Goal: Information Seeking & Learning: Learn about a topic

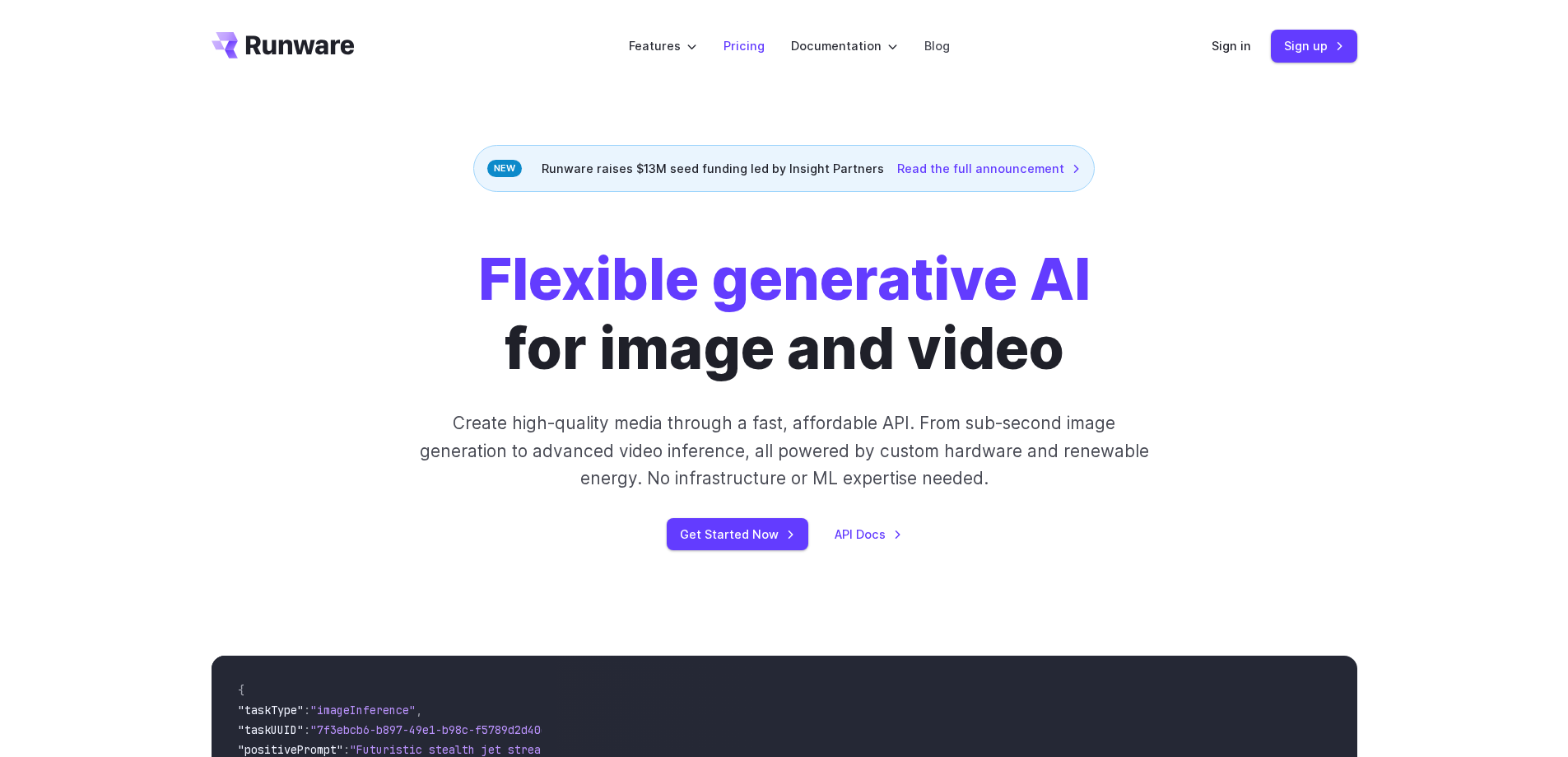
click at [747, 47] on link "Pricing" at bounding box center [744, 46] width 41 height 19
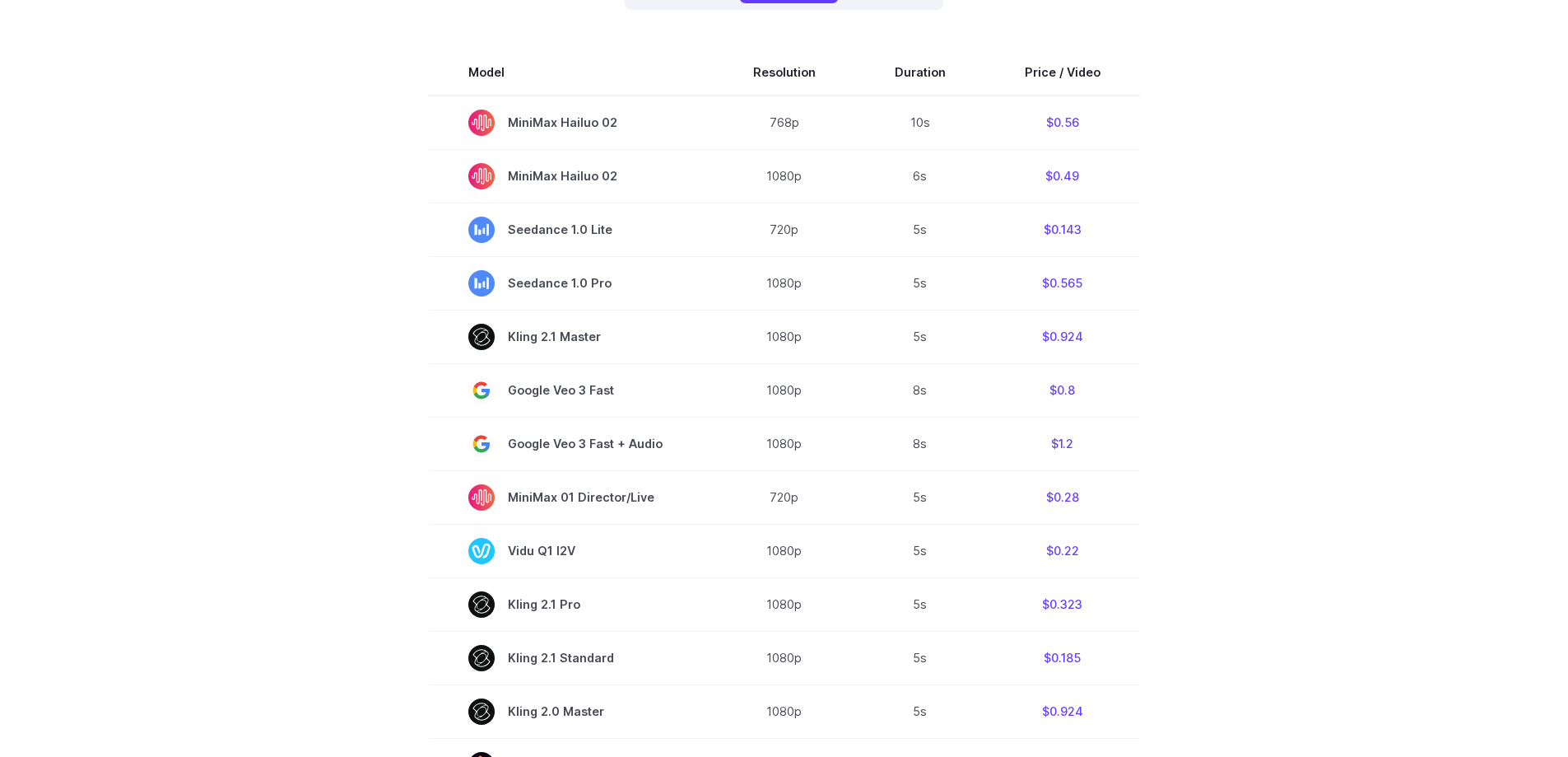
scroll to position [330, 0]
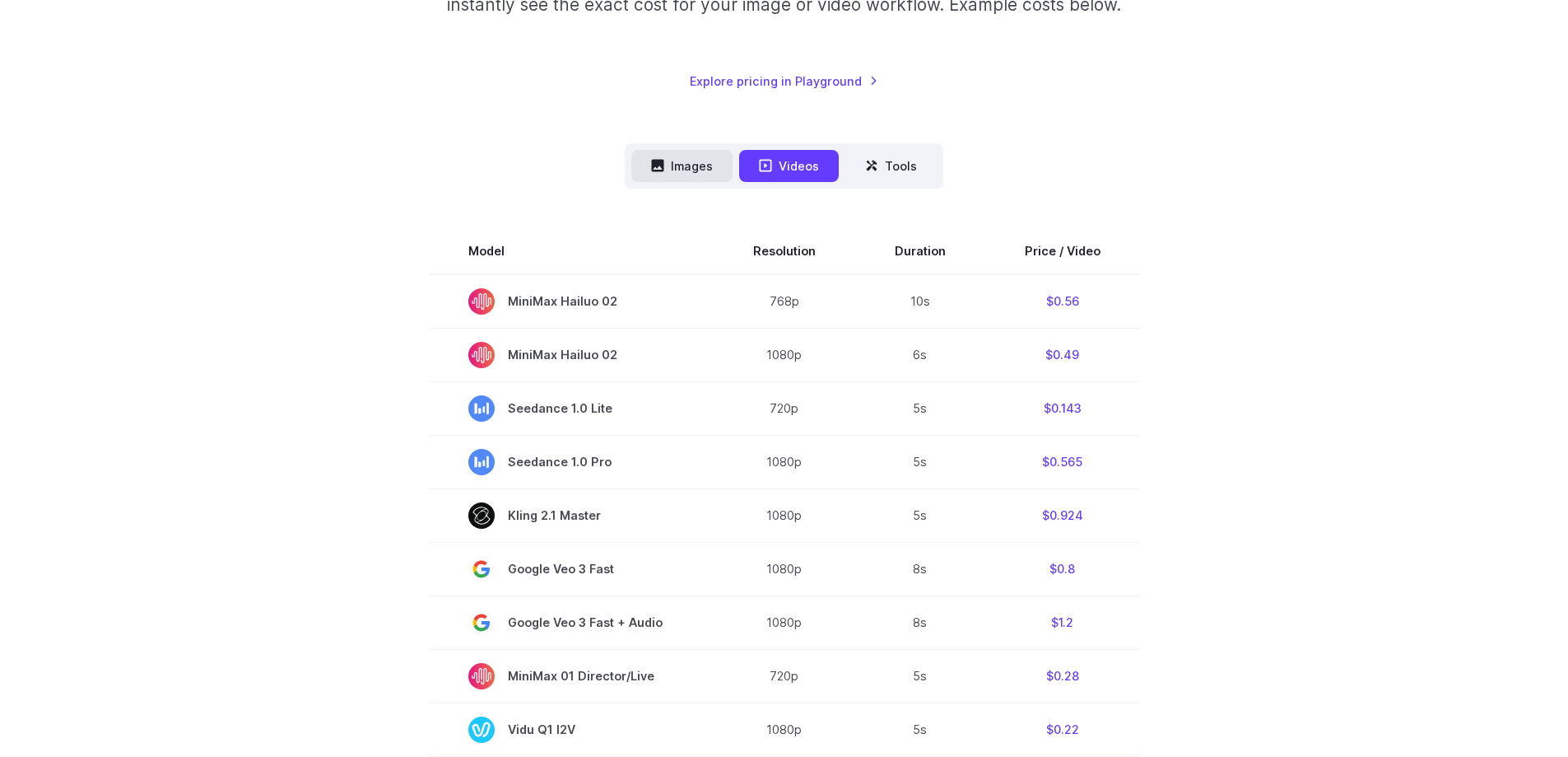
click at [689, 157] on button "Images" at bounding box center [682, 166] width 101 height 33
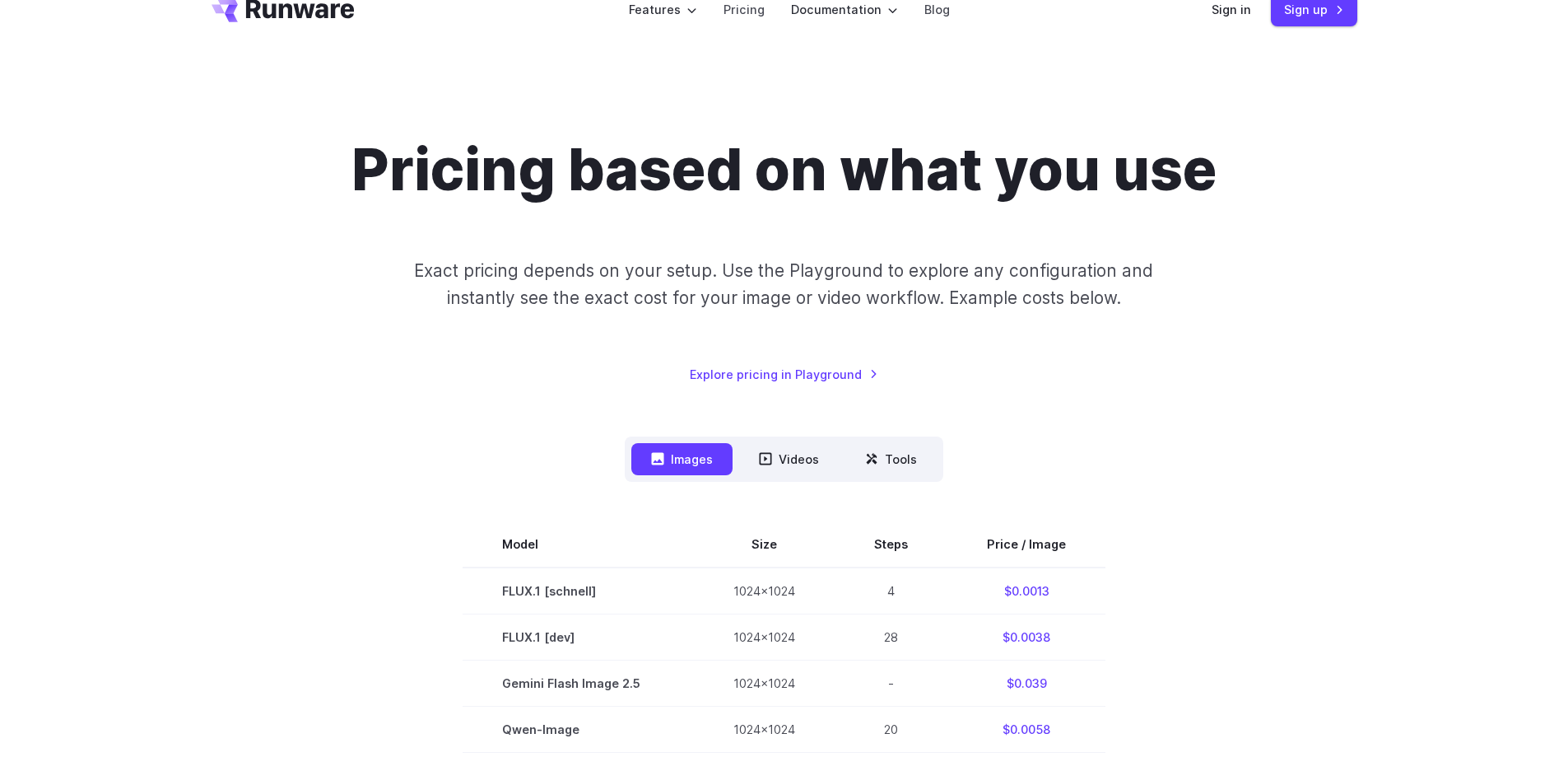
scroll to position [0, 0]
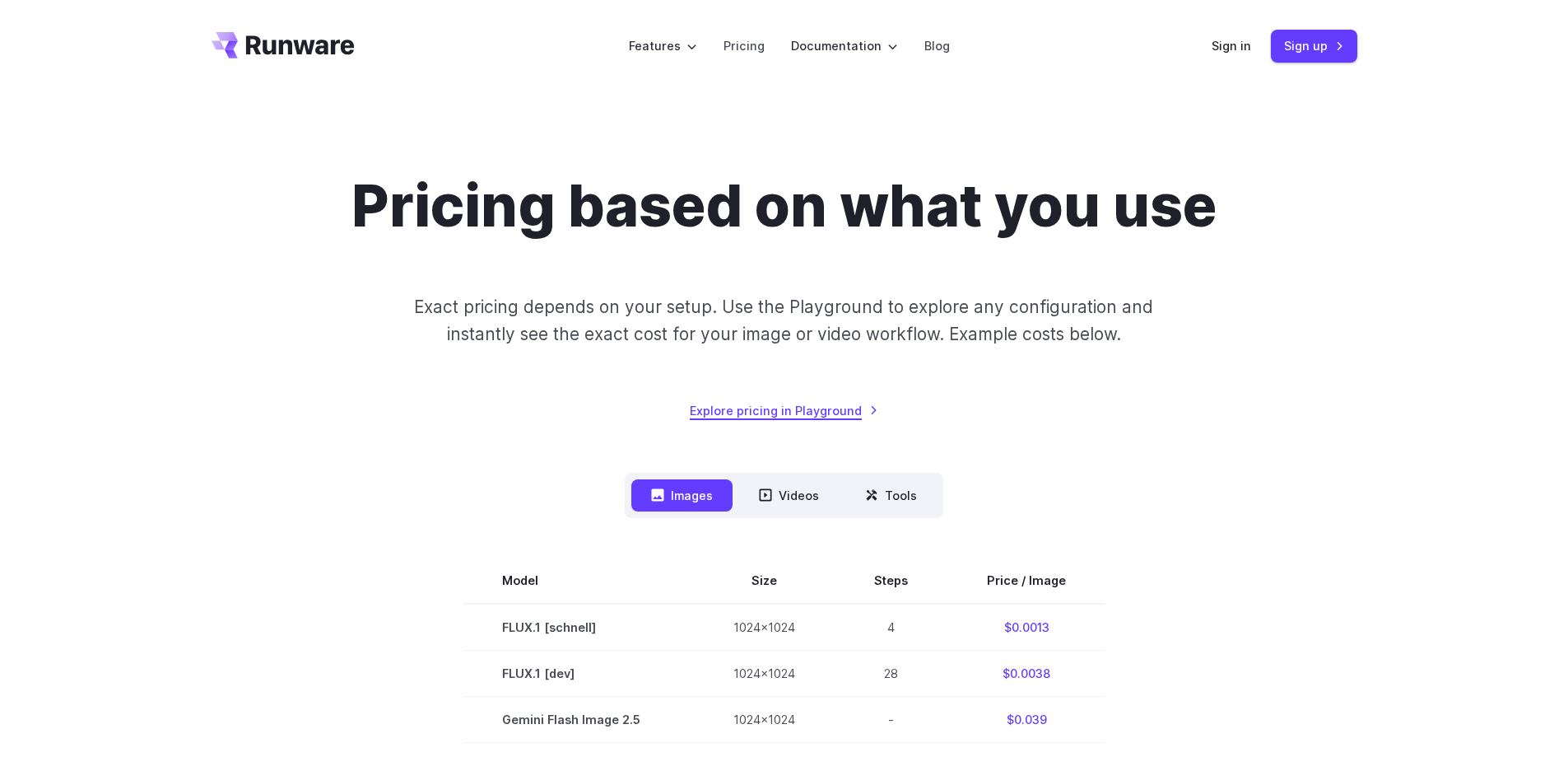
click at [788, 412] on link "Explore pricing in Playground" at bounding box center [784, 411] width 189 height 19
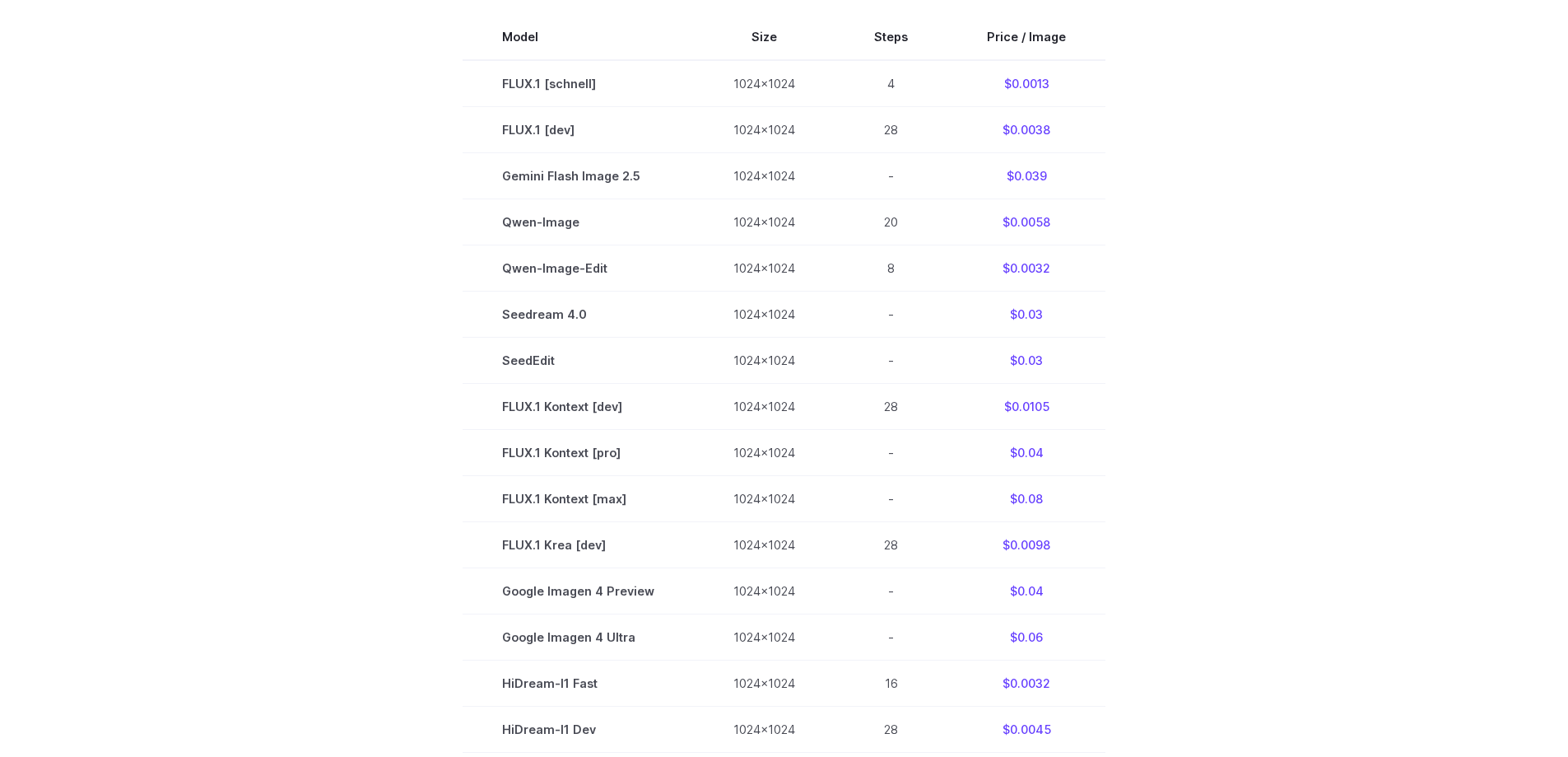
scroll to position [330, 0]
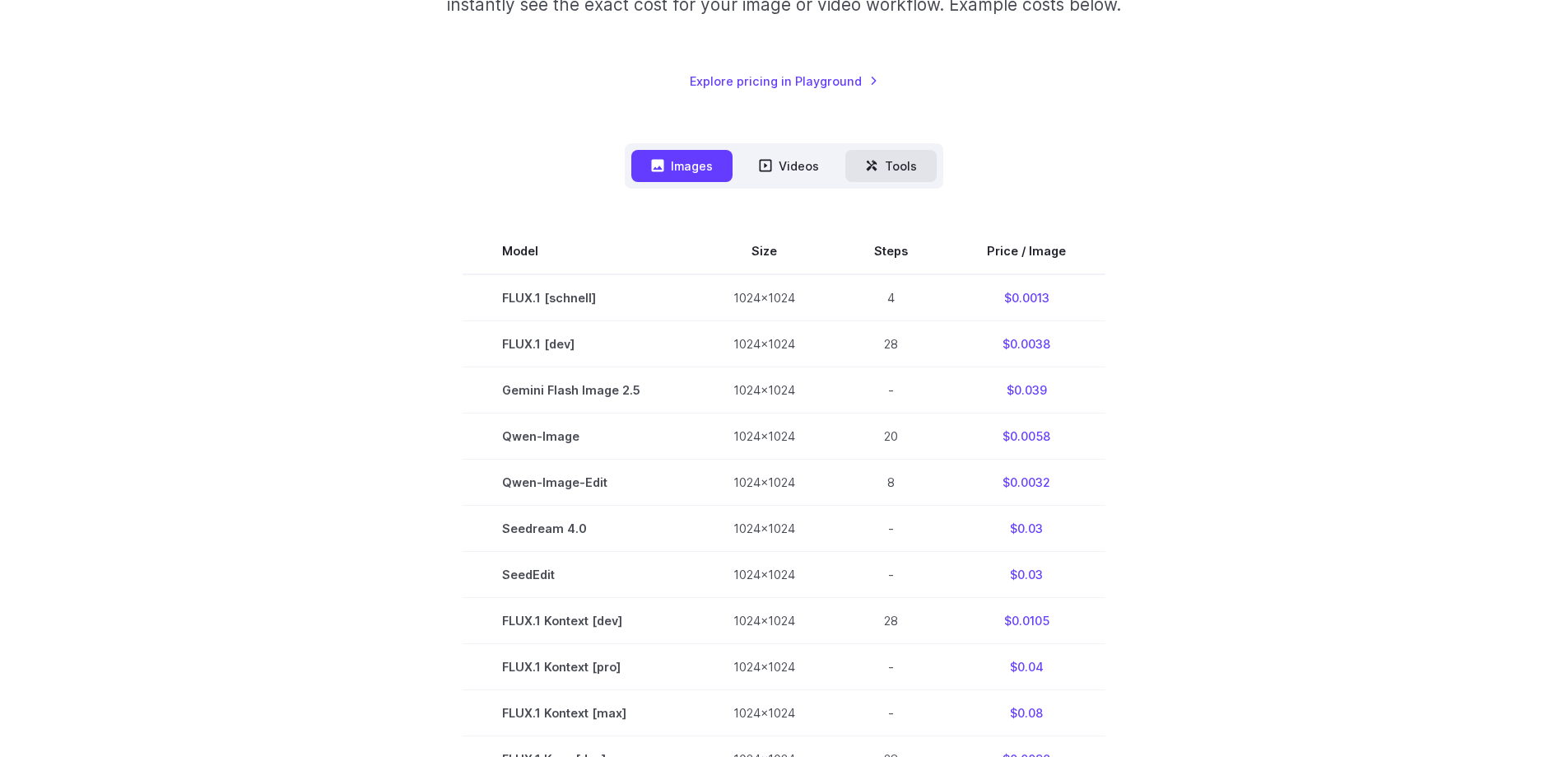
click at [896, 163] on button "Tools" at bounding box center [891, 166] width 91 height 33
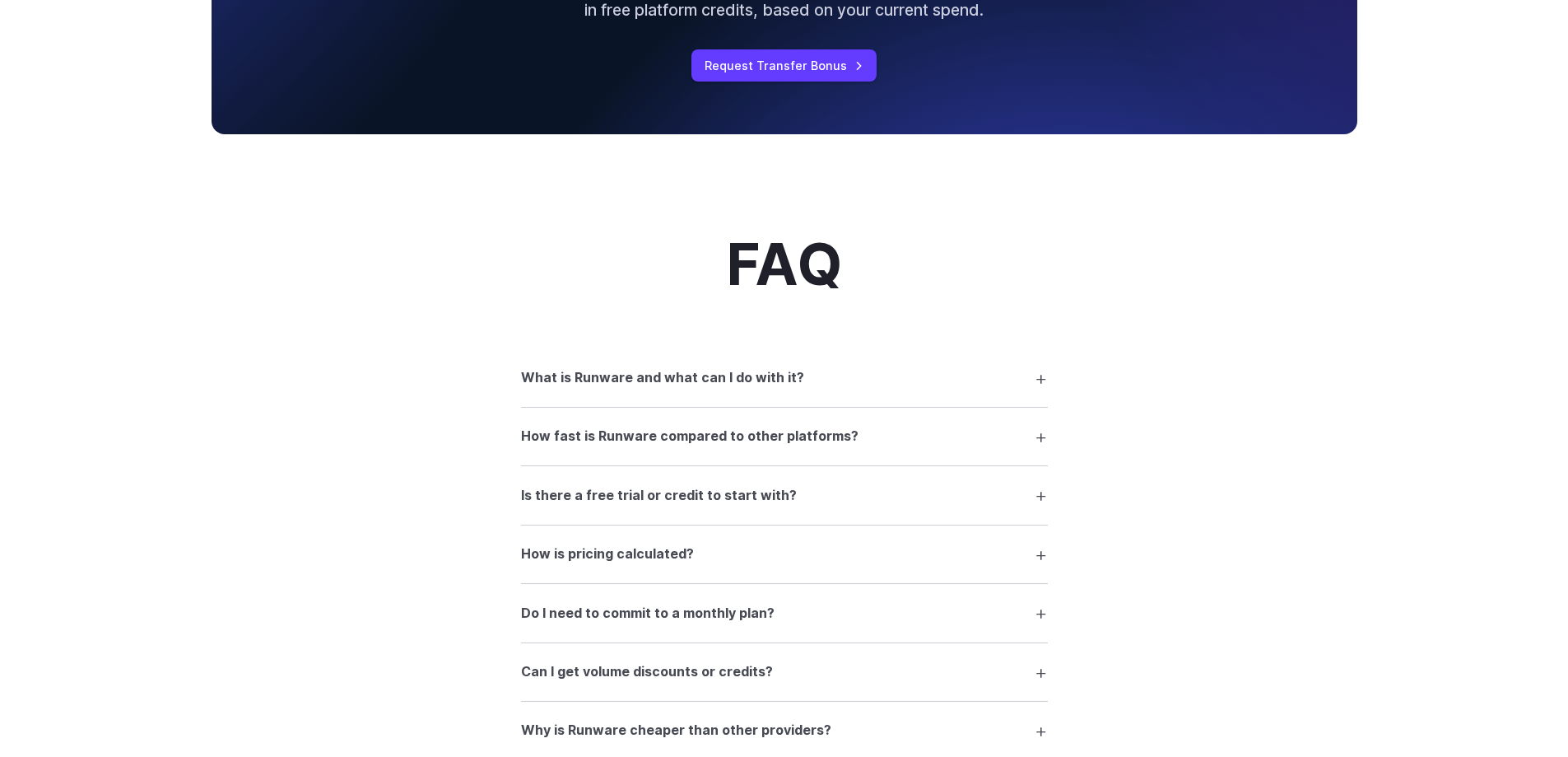
scroll to position [1318, 0]
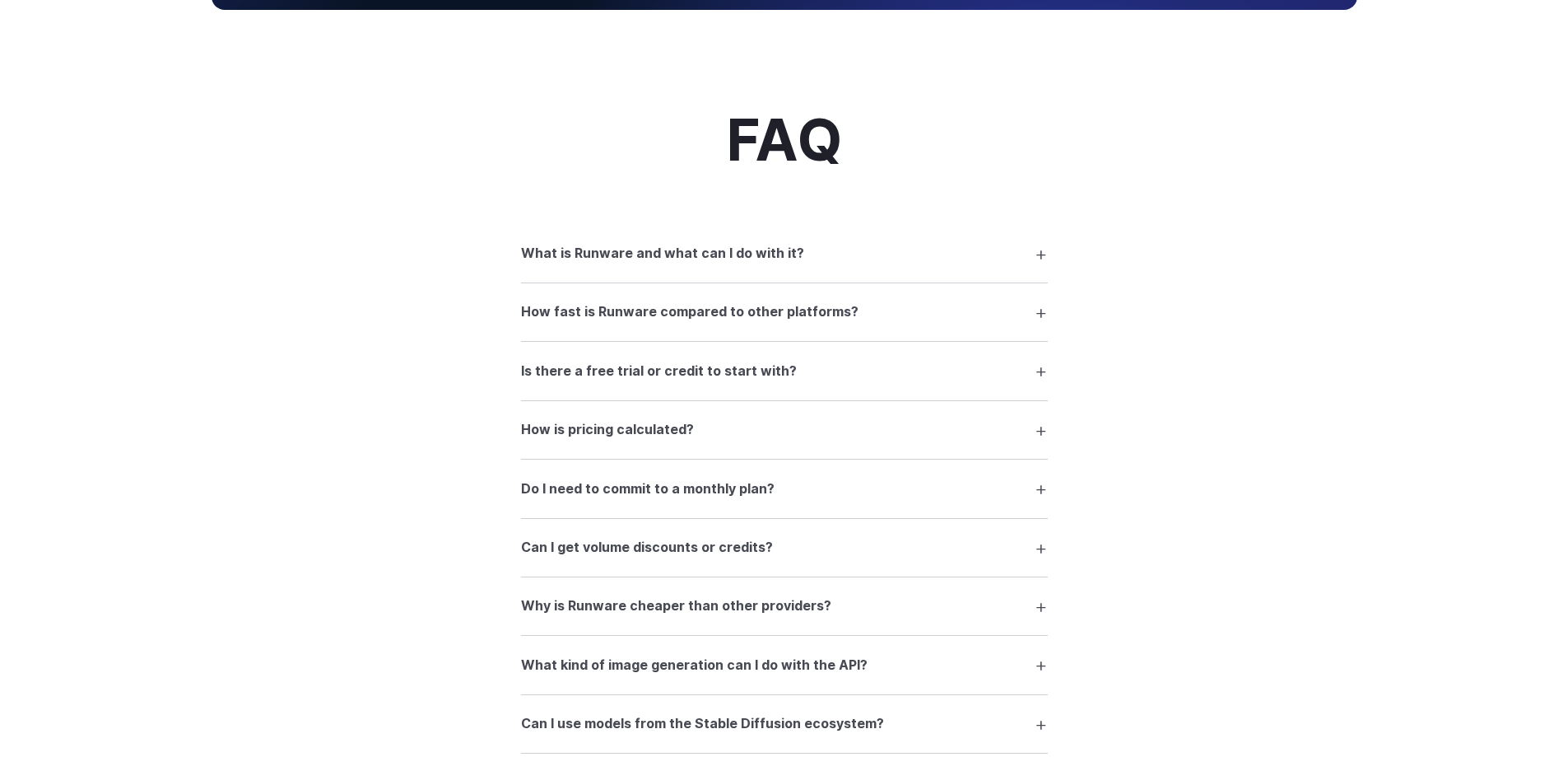
click at [1039, 255] on summary "What is Runware and what can I do with it?" at bounding box center [784, 254] width 527 height 32
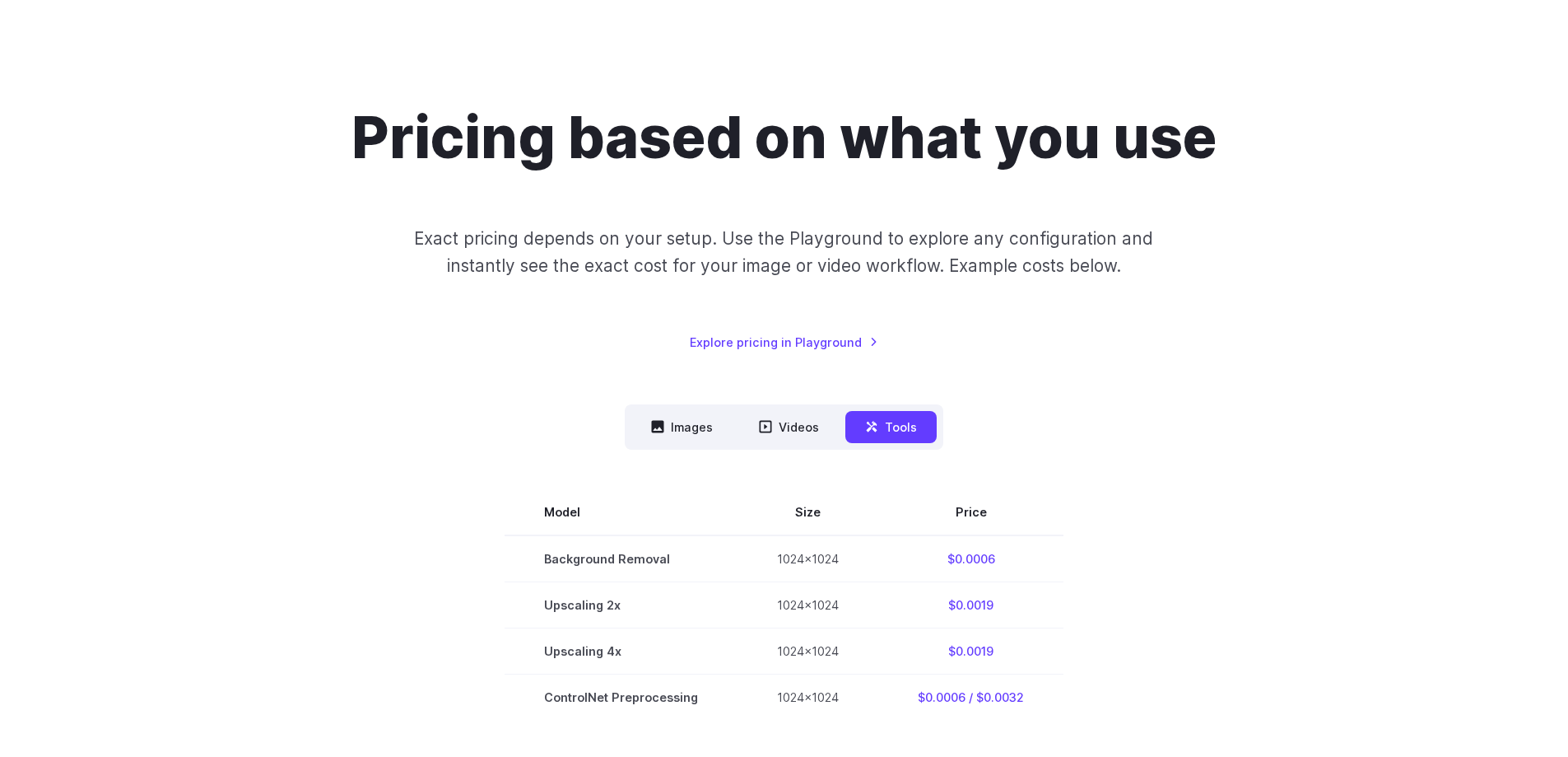
scroll to position [0, 0]
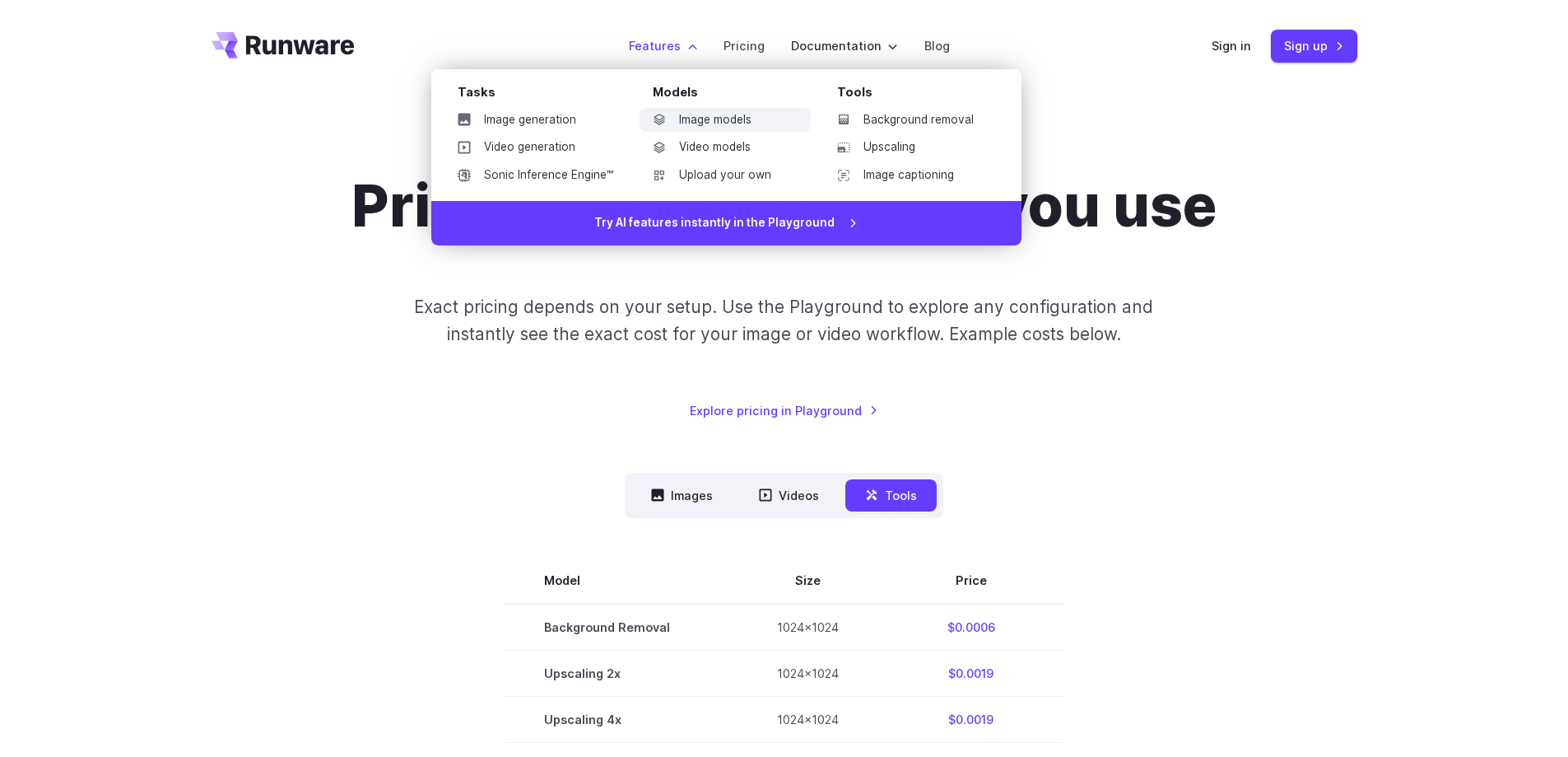
click at [718, 119] on link "Image models" at bounding box center [725, 120] width 171 height 25
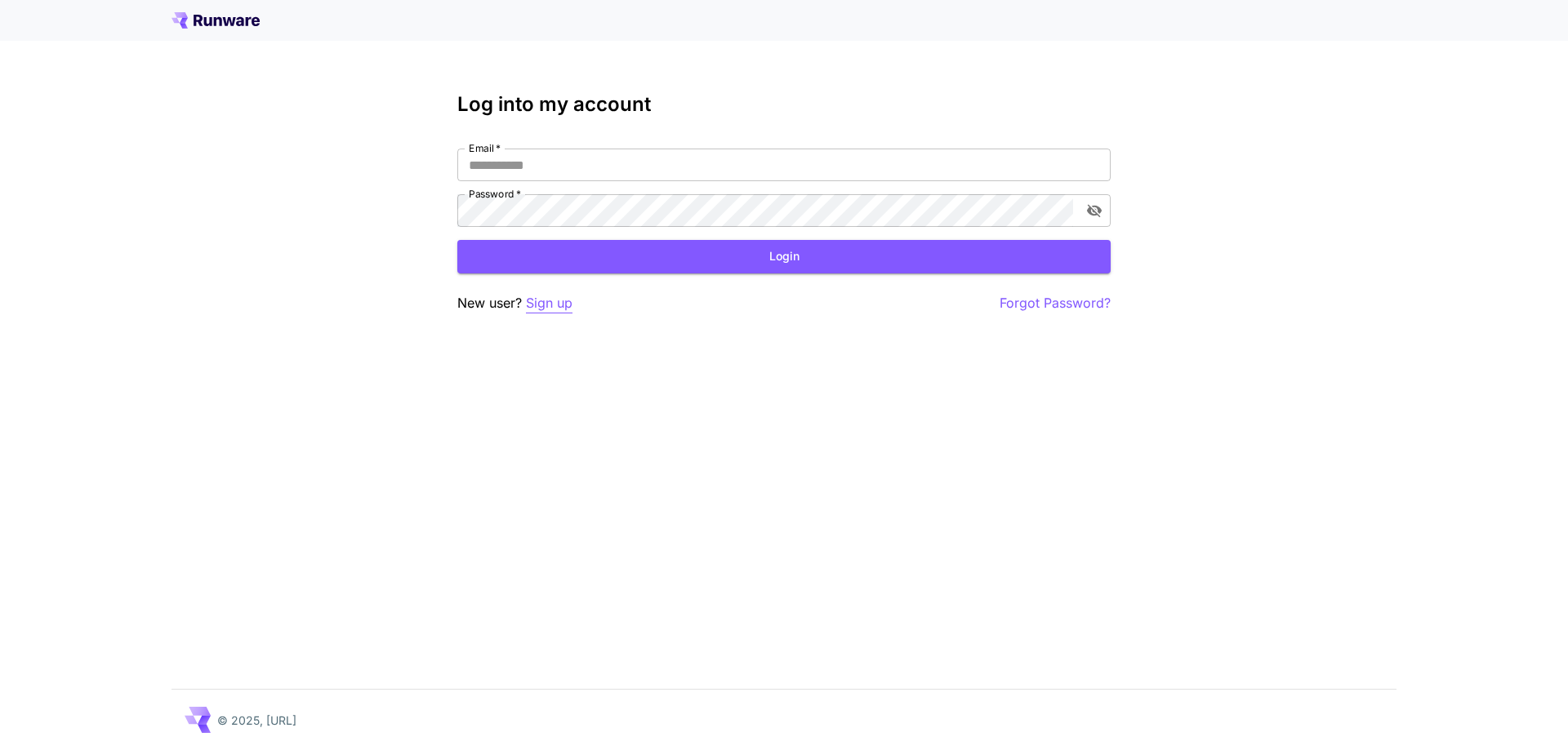
click at [539, 301] on p "Sign up" at bounding box center [549, 304] width 46 height 20
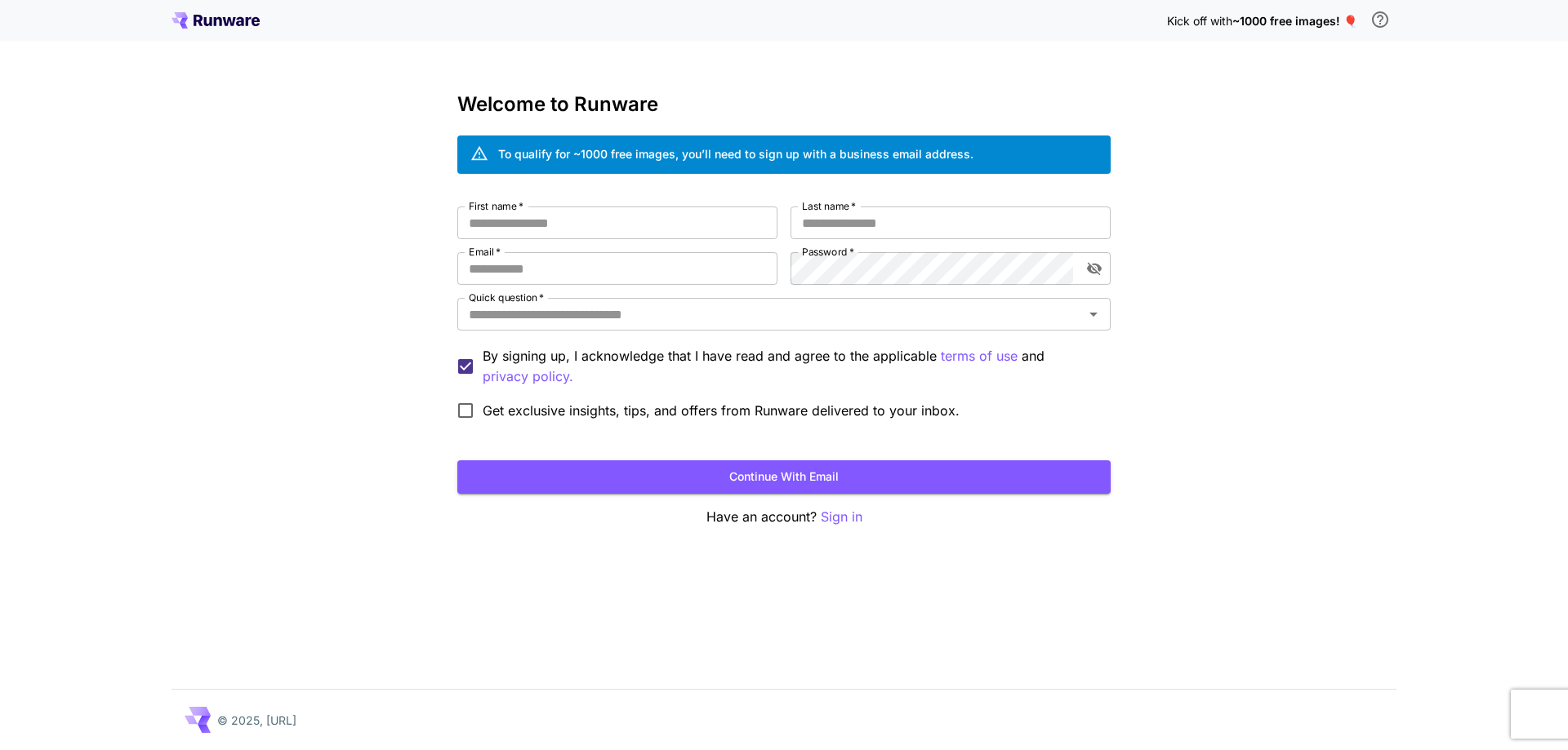
click at [210, 32] on div "Kick off with ~1000 free images! 🎈" at bounding box center [784, 20] width 1225 height 34
click at [211, 24] on icon at bounding box center [208, 22] width 8 height 9
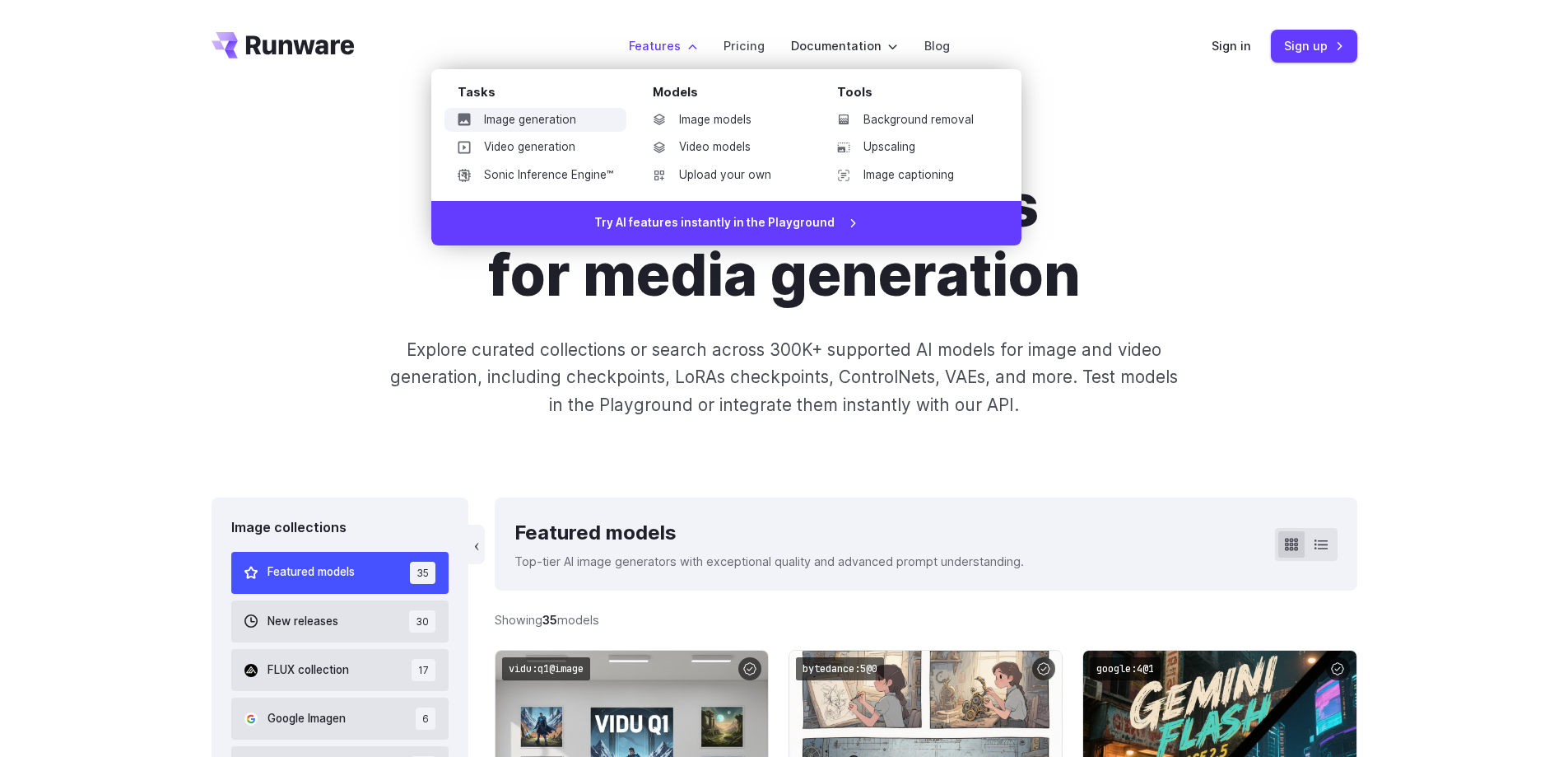
click at [537, 118] on link "Image generation" at bounding box center [536, 120] width 182 height 25
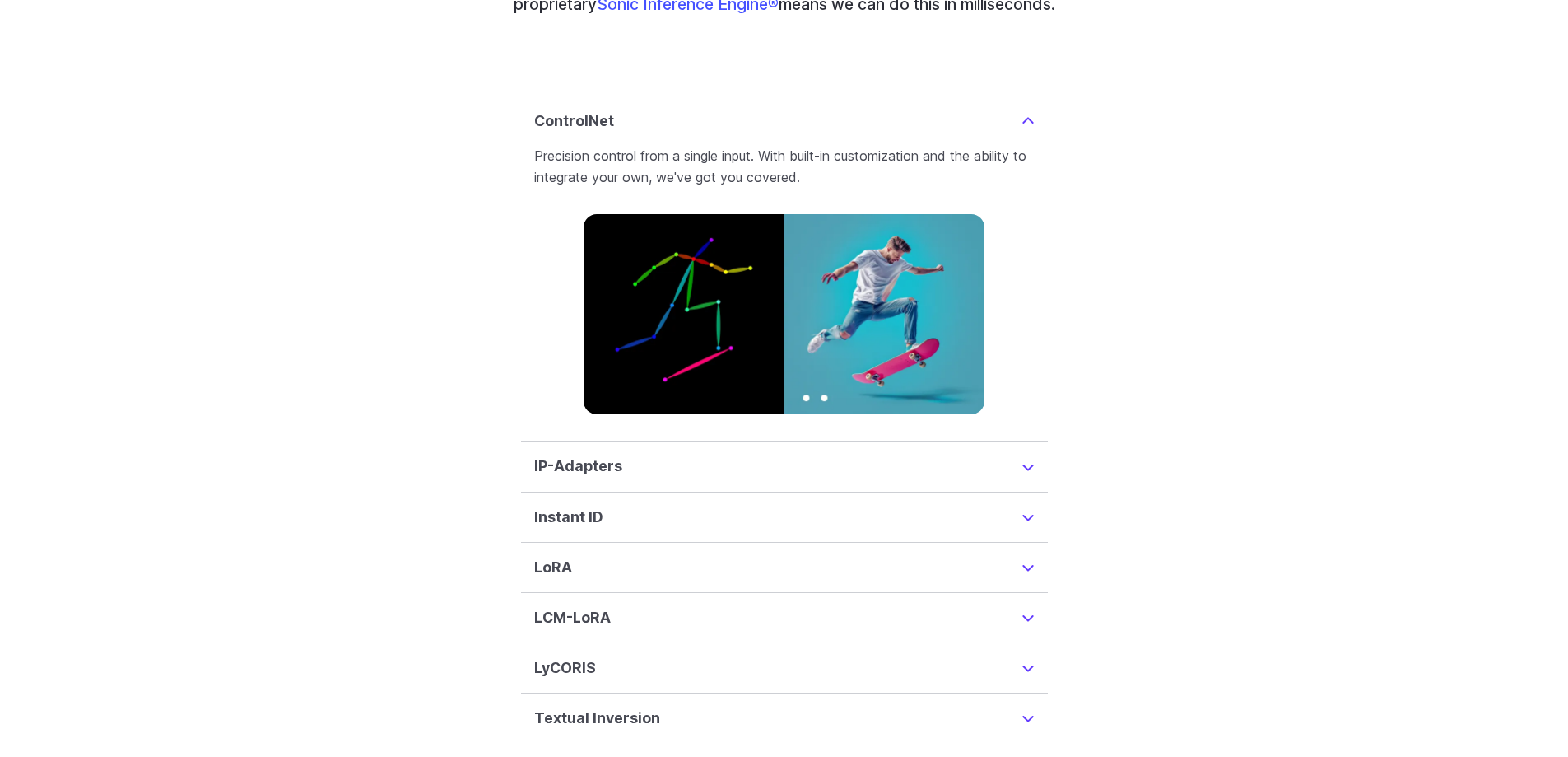
scroll to position [4118, 0]
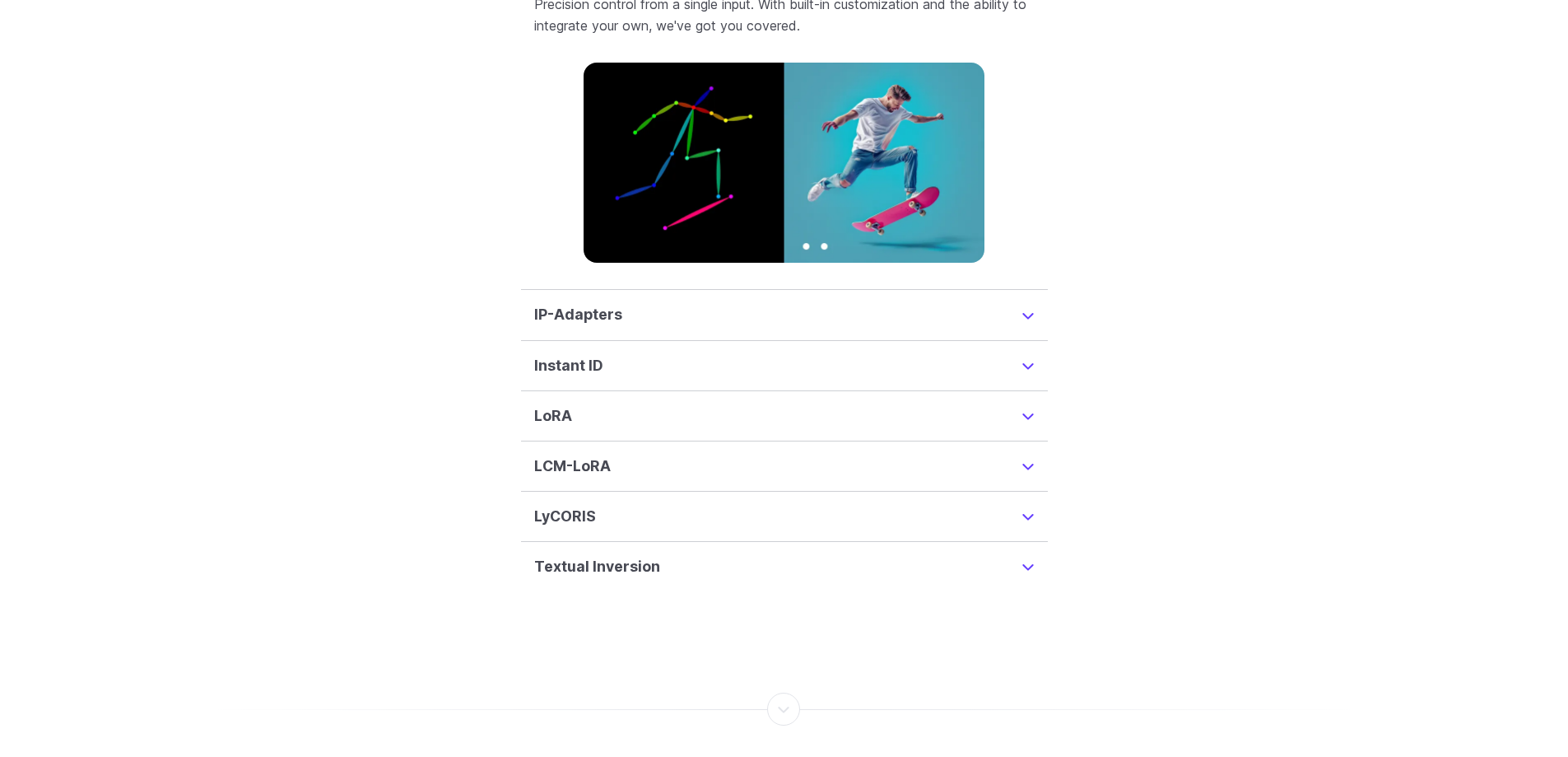
click at [1025, 354] on summary "Instant ID" at bounding box center [784, 365] width 501 height 23
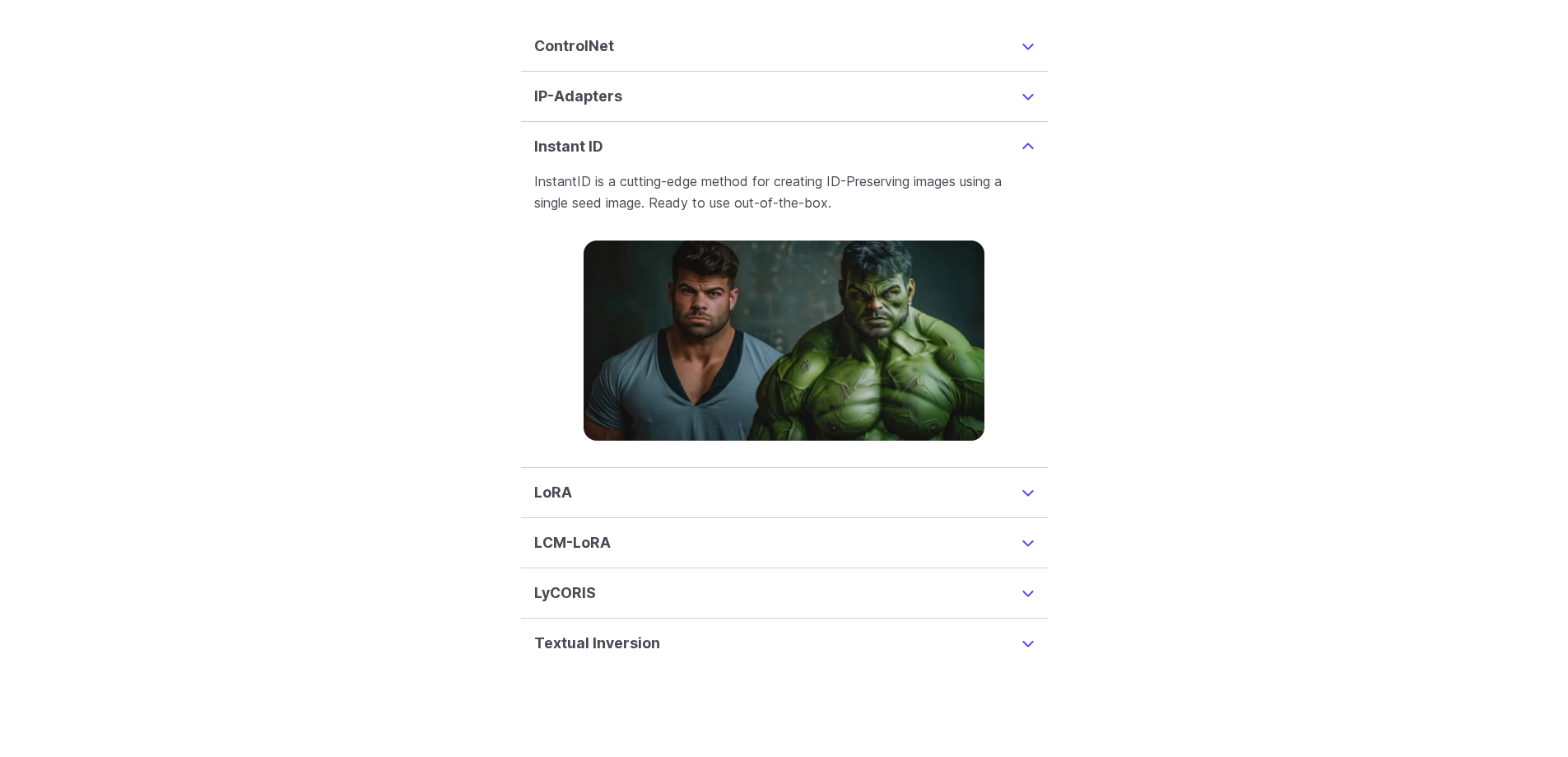
scroll to position [4038, 0]
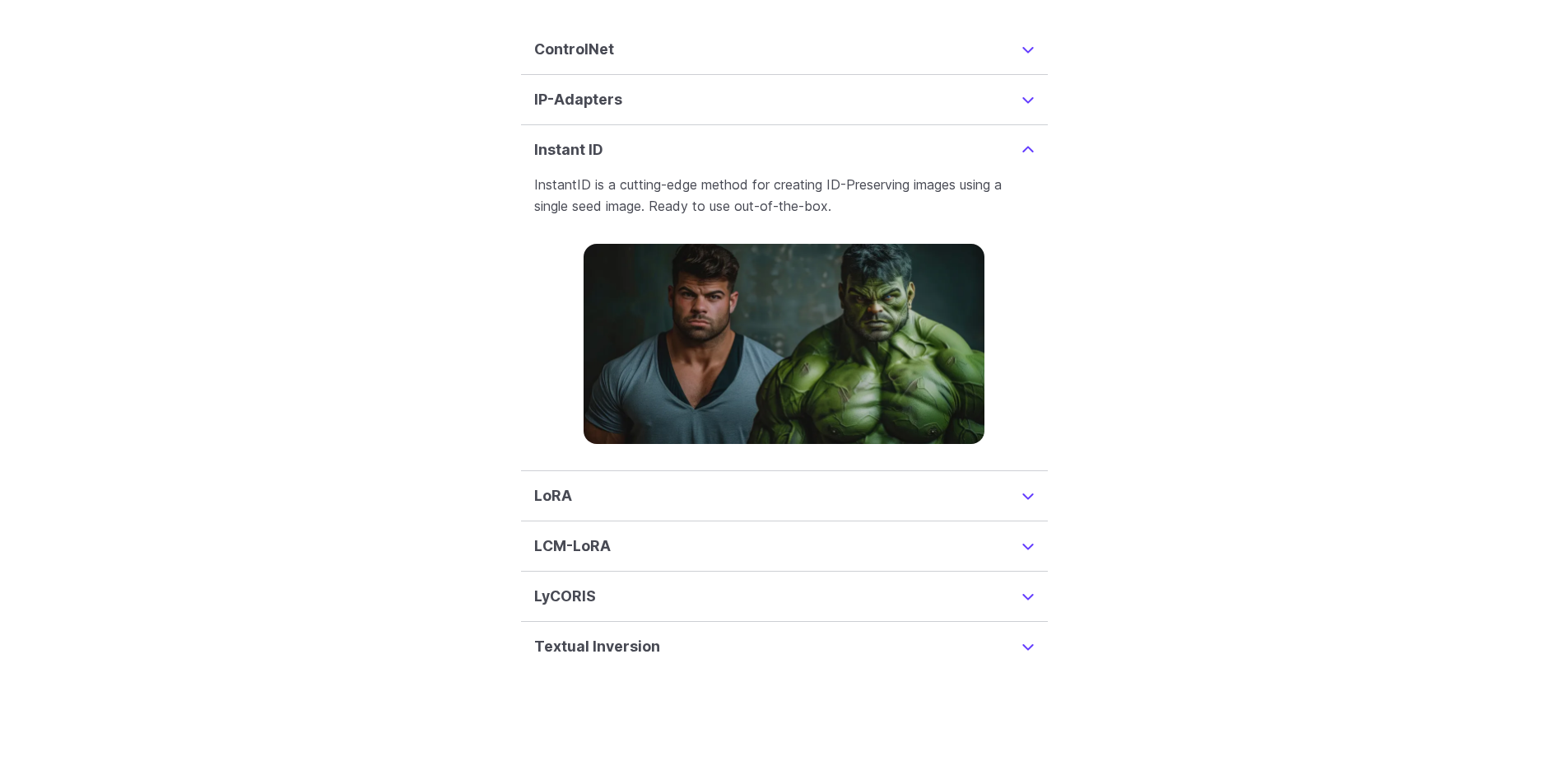
click at [1023, 484] on summary "LoRA" at bounding box center [784, 495] width 501 height 23
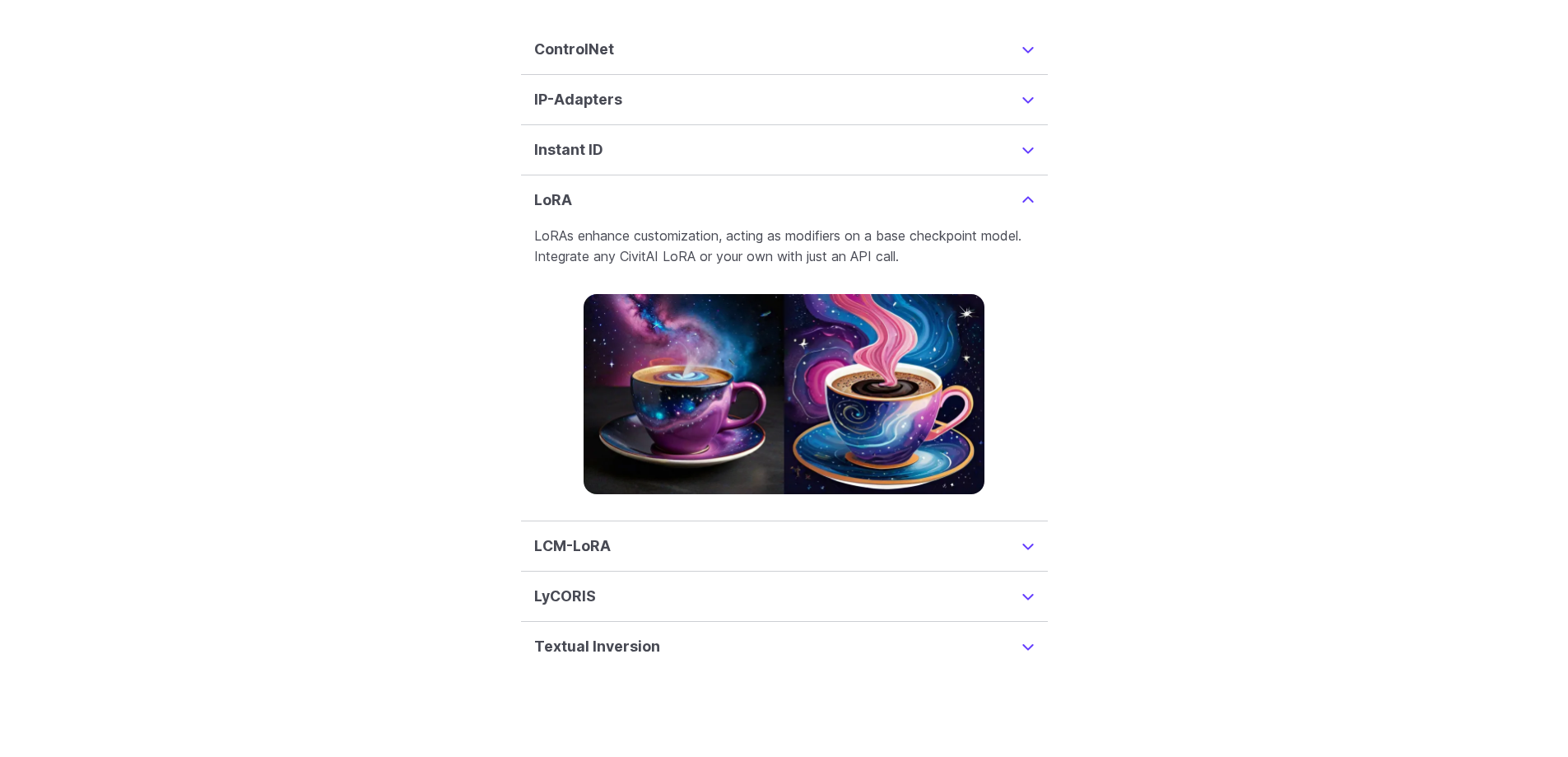
scroll to position [4089, 0]
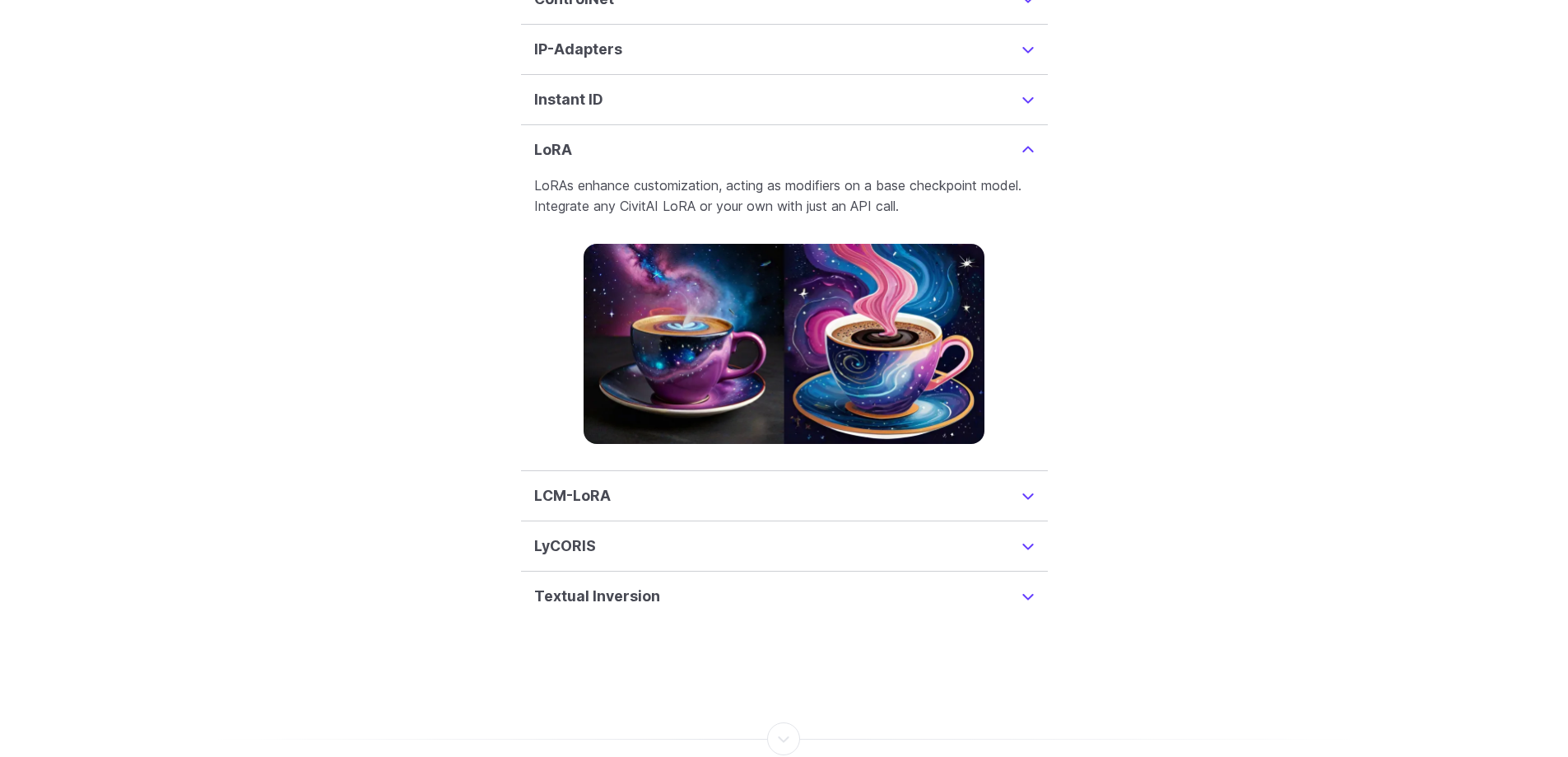
click at [1025, 484] on summary "LCM-LoRA" at bounding box center [784, 495] width 501 height 23
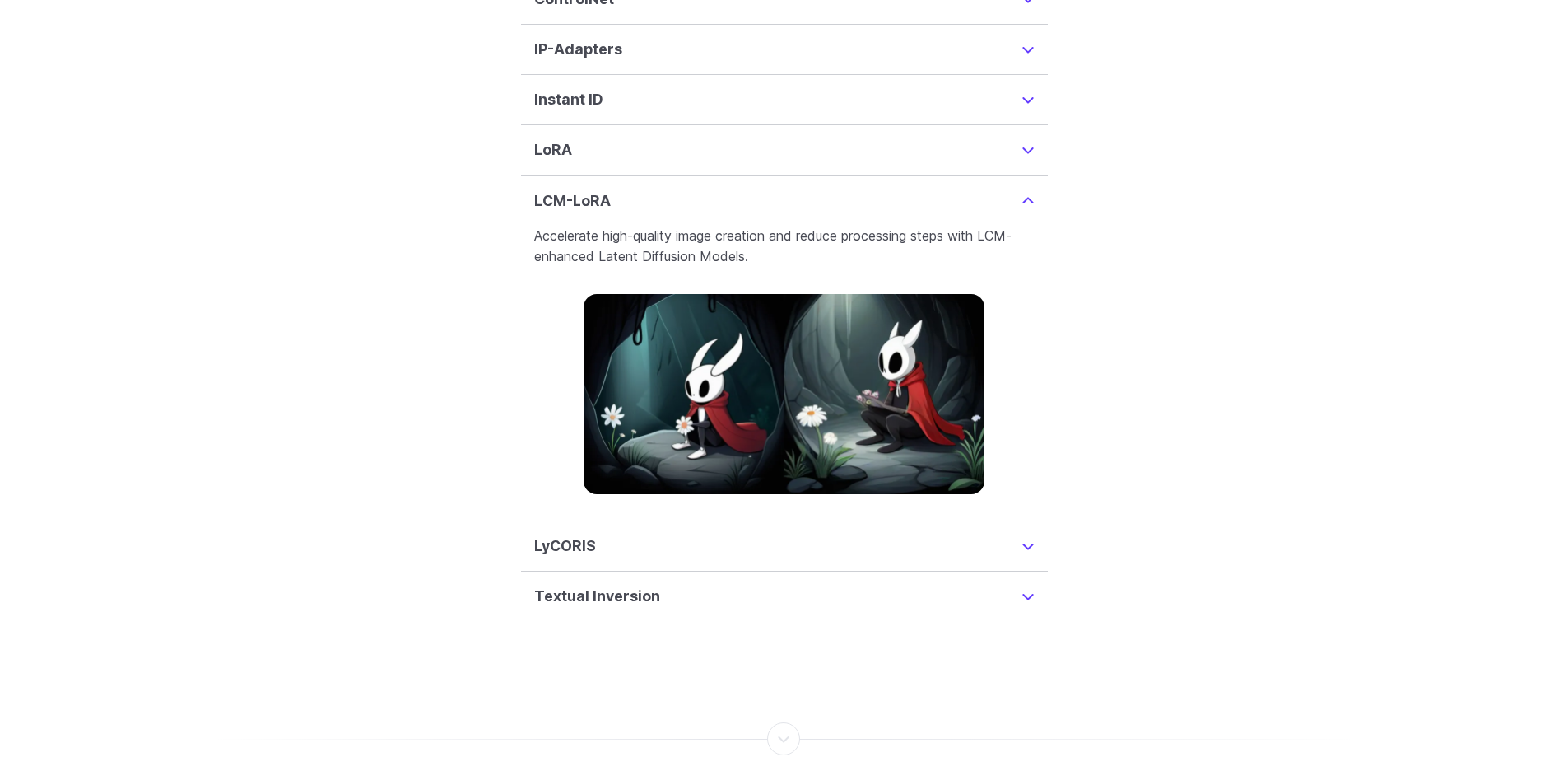
scroll to position [4139, 0]
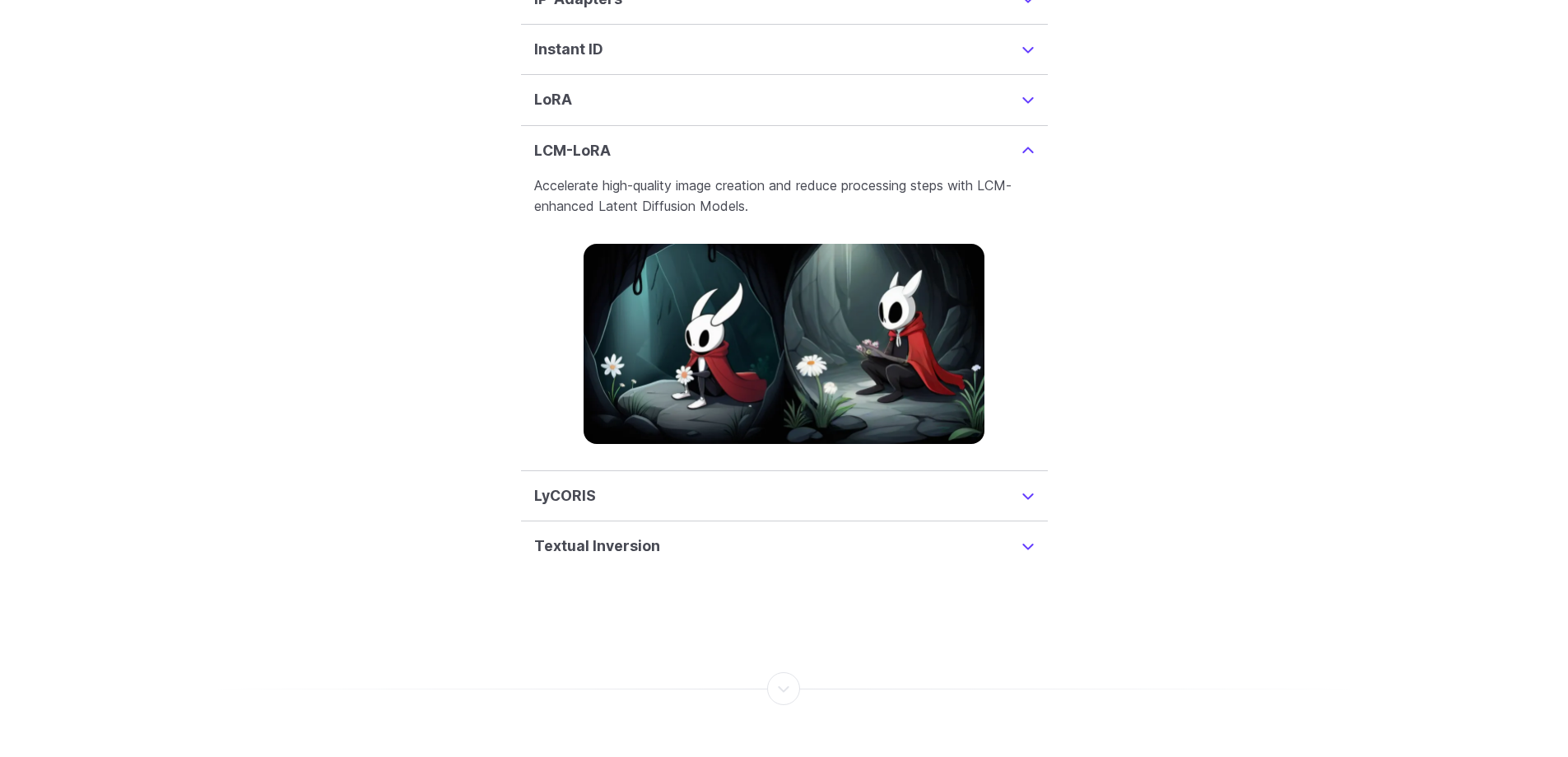
click at [1025, 484] on summary "LyCORIS" at bounding box center [784, 495] width 501 height 23
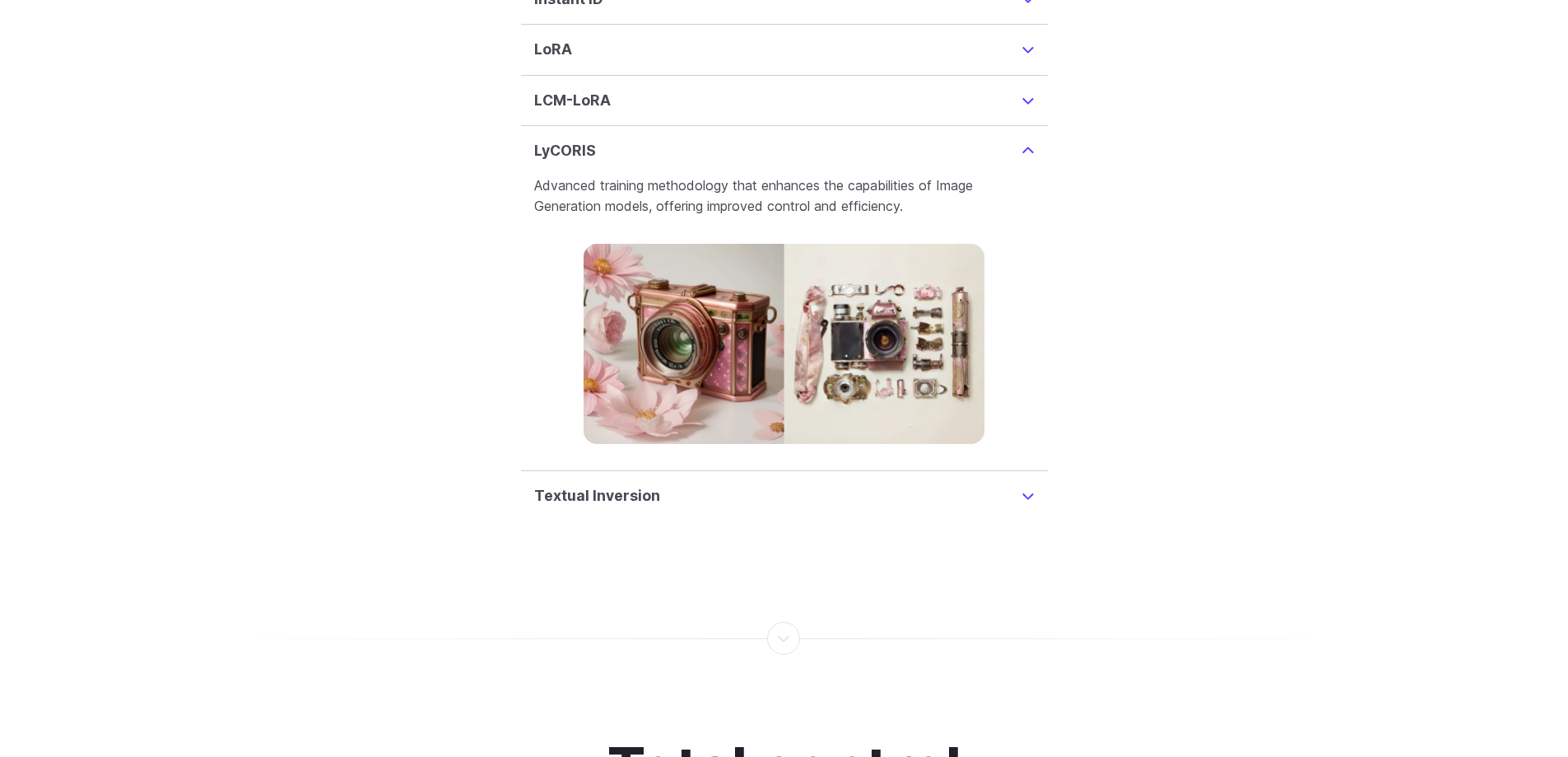
scroll to position [4190, 0]
click at [1023, 483] on summary "Textual Inversion" at bounding box center [784, 494] width 501 height 23
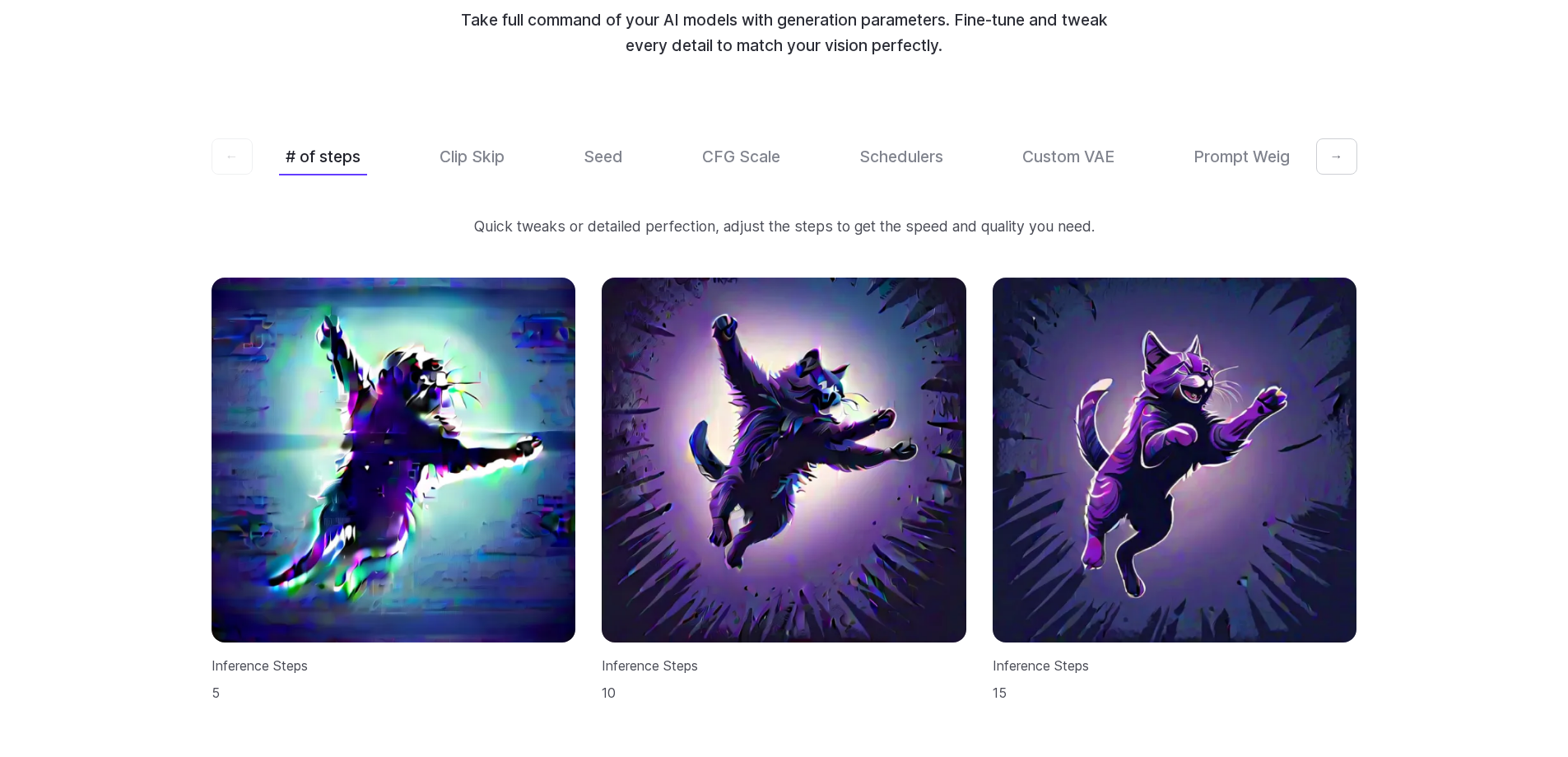
scroll to position [5064, 0]
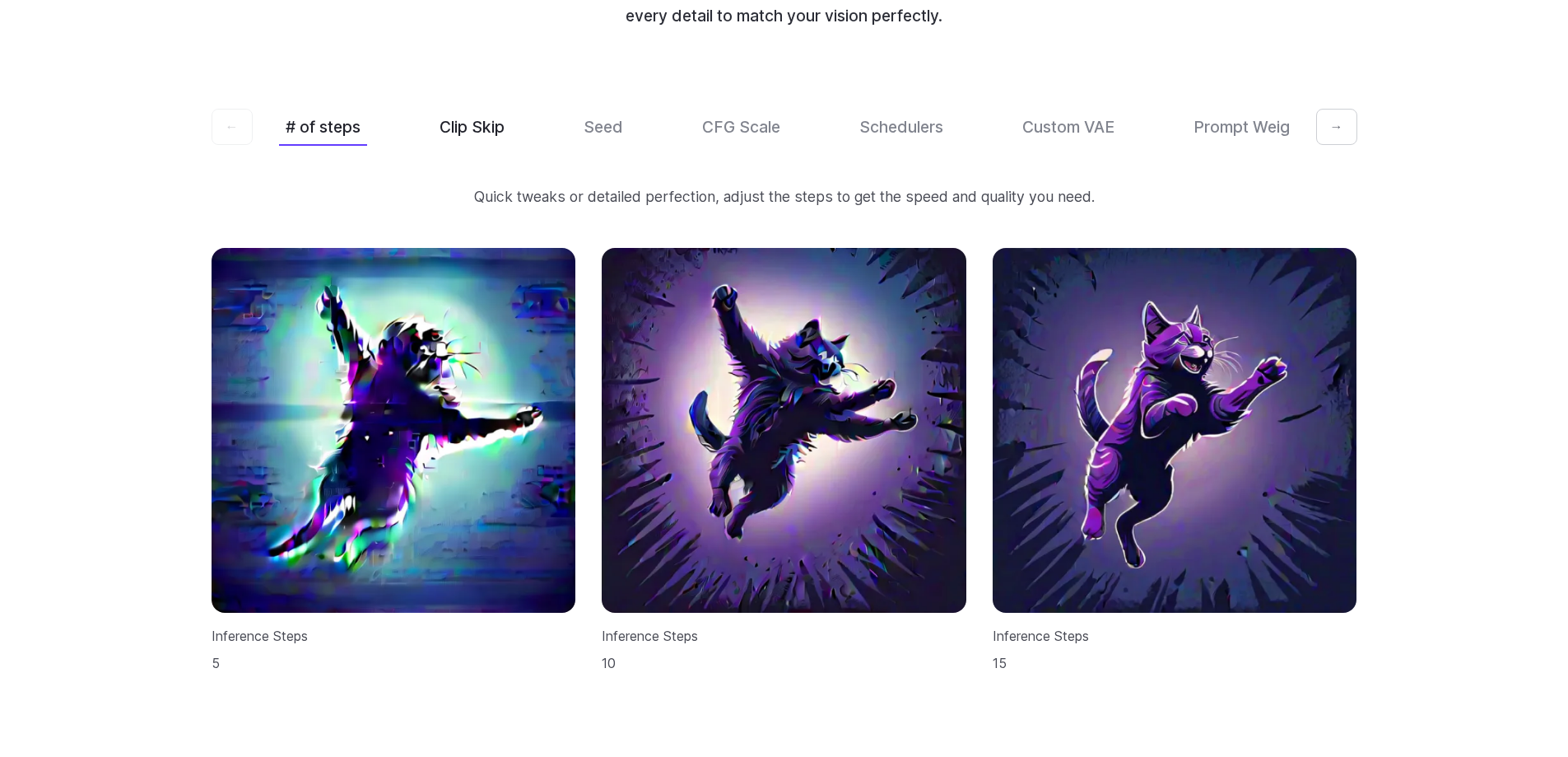
click at [456, 108] on button "Clip Skip" at bounding box center [472, 128] width 78 height 39
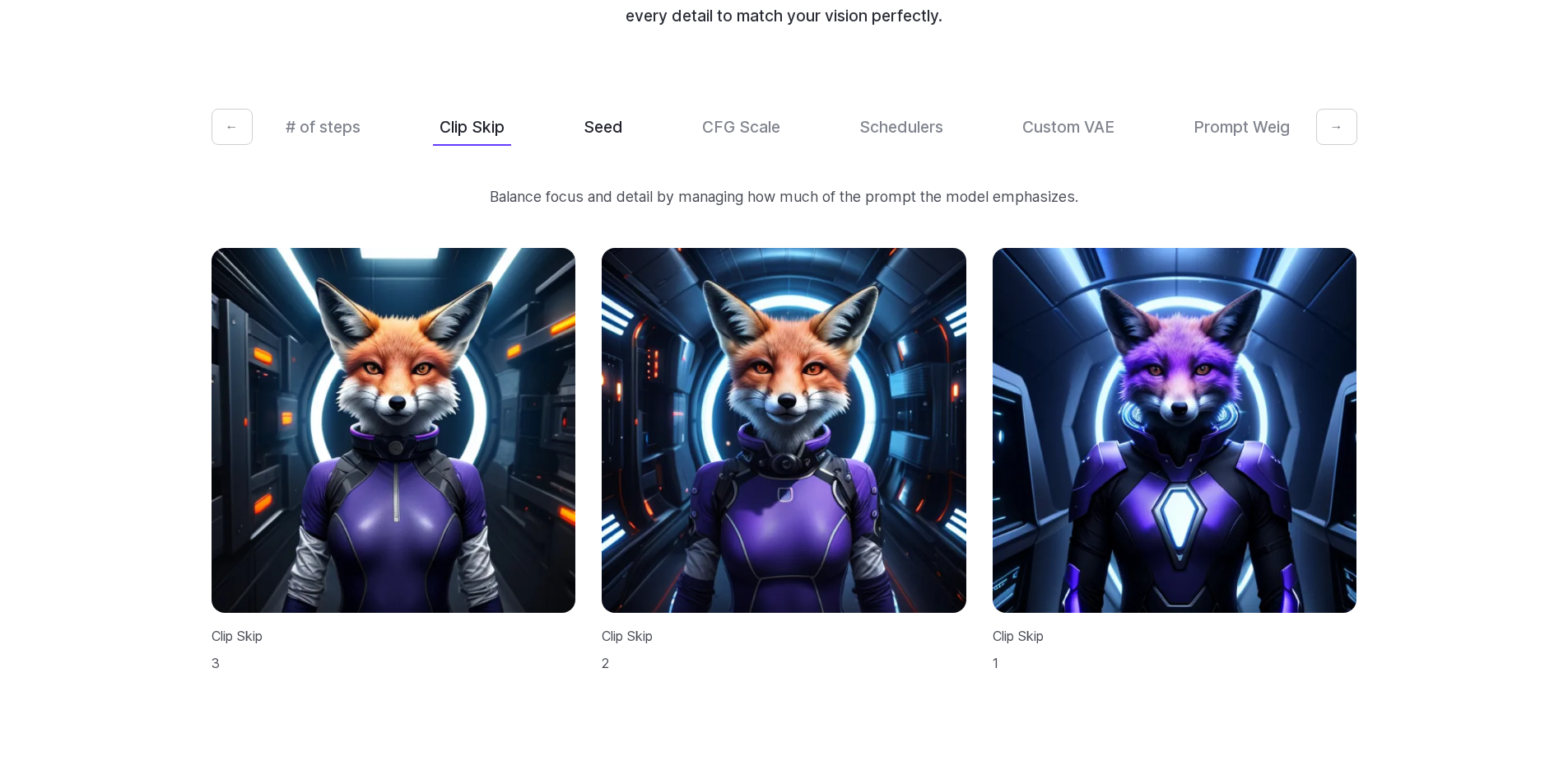
click at [589, 108] on button "Seed" at bounding box center [603, 128] width 53 height 39
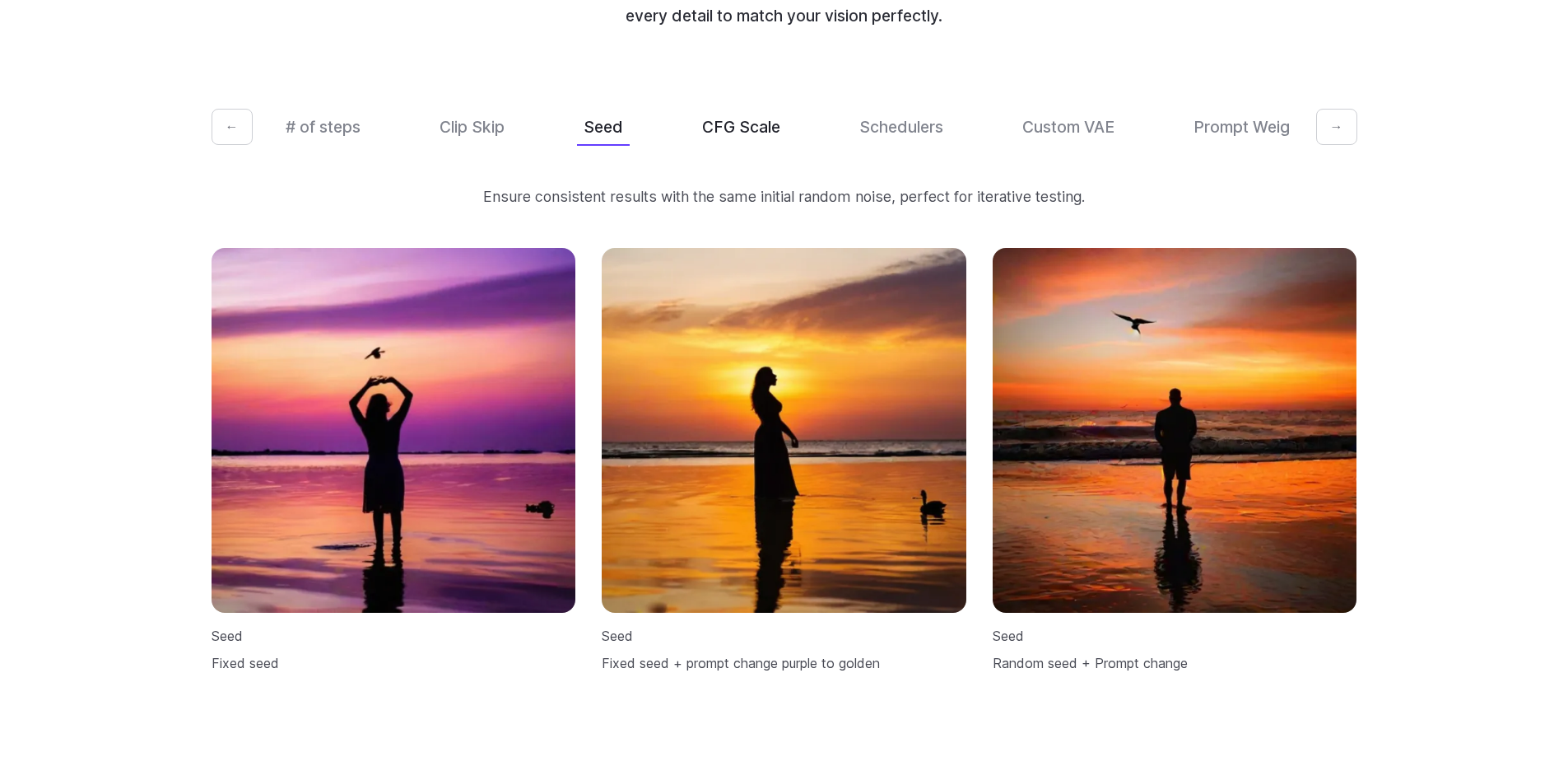
click at [753, 111] on button "CFG Scale" at bounding box center [742, 128] width 91 height 39
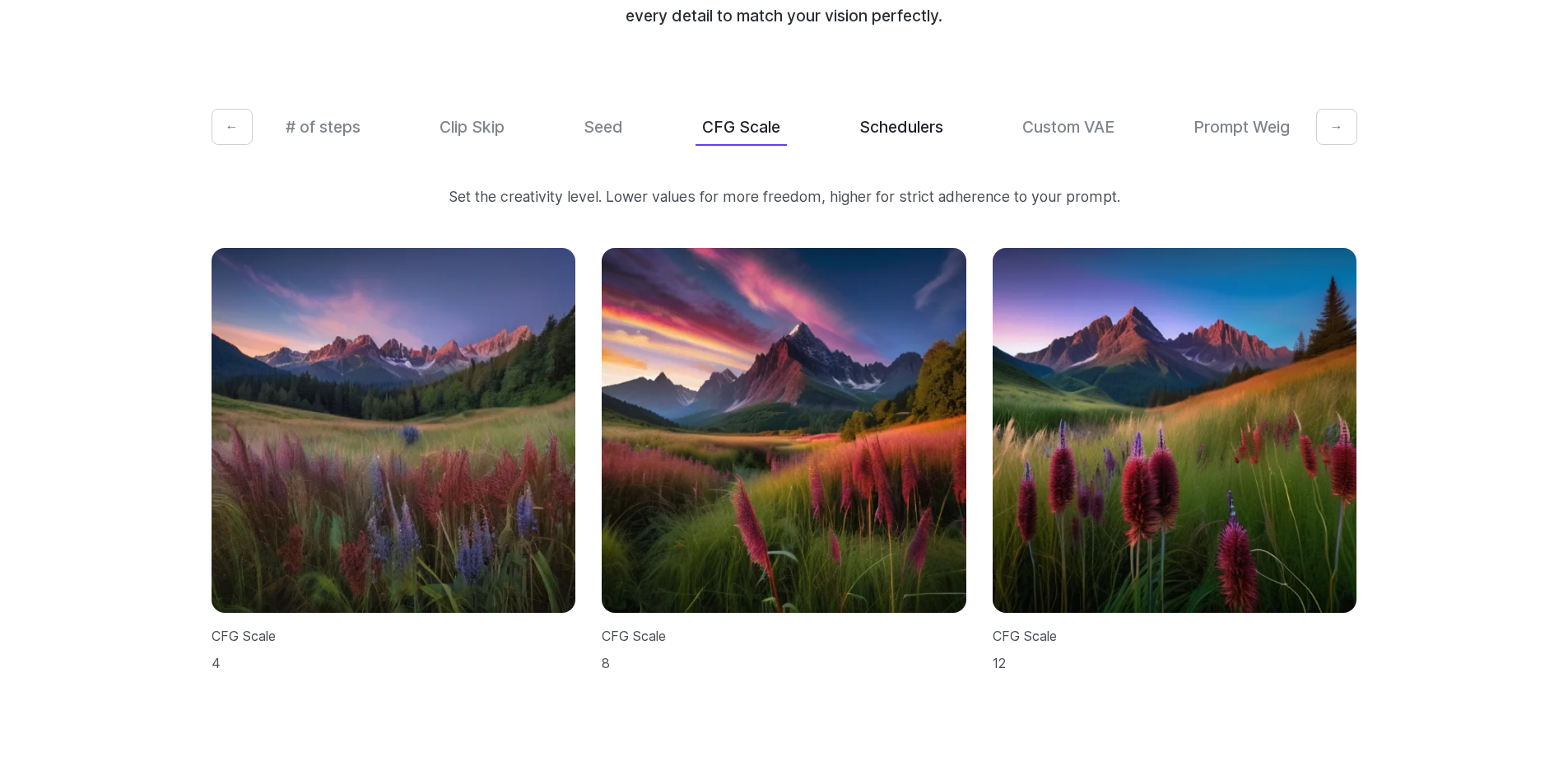
click at [905, 109] on button "Schedulers" at bounding box center [902, 128] width 97 height 39
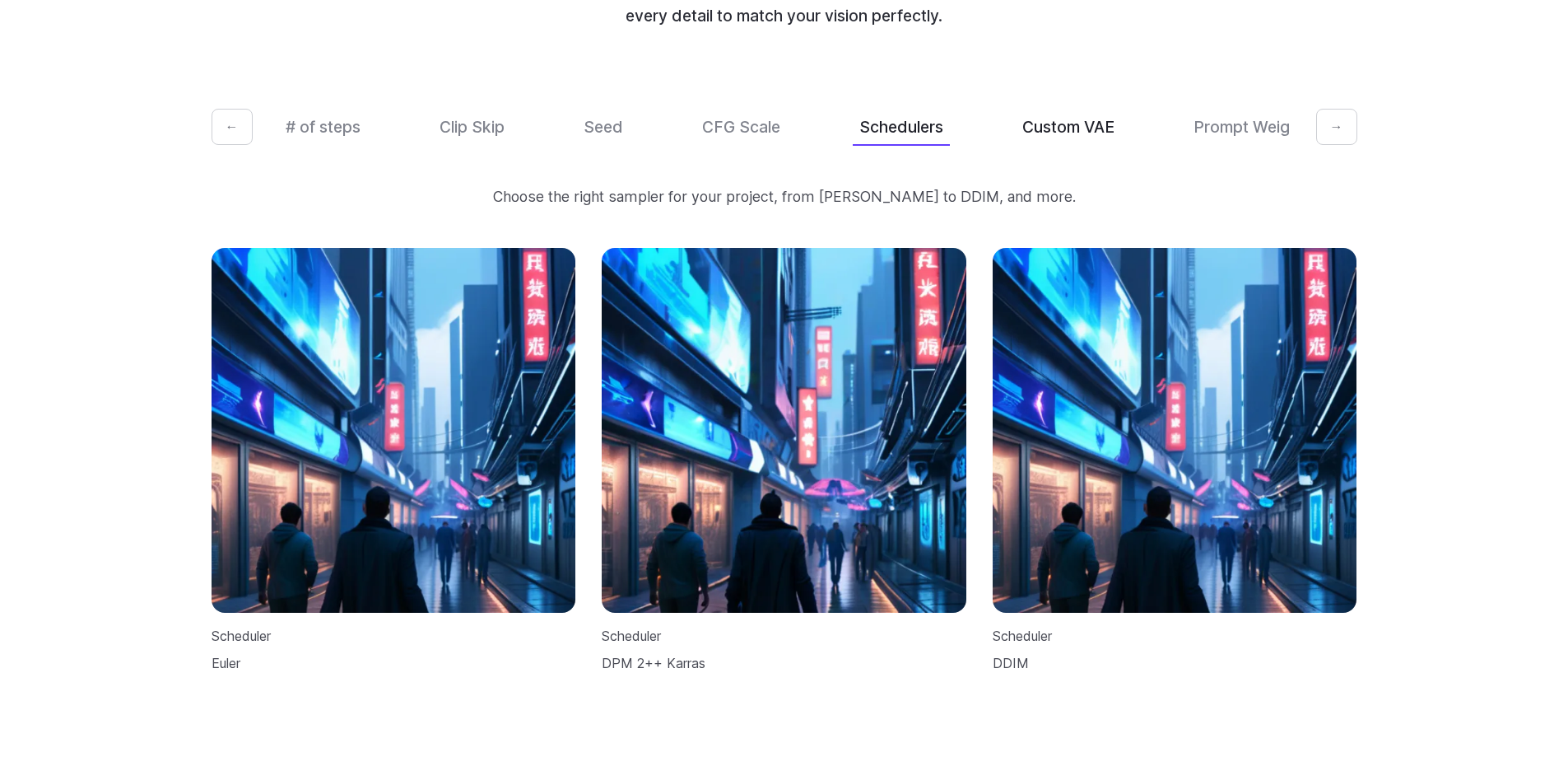
click at [1066, 108] on button "Custom VAE" at bounding box center [1068, 128] width 105 height 39
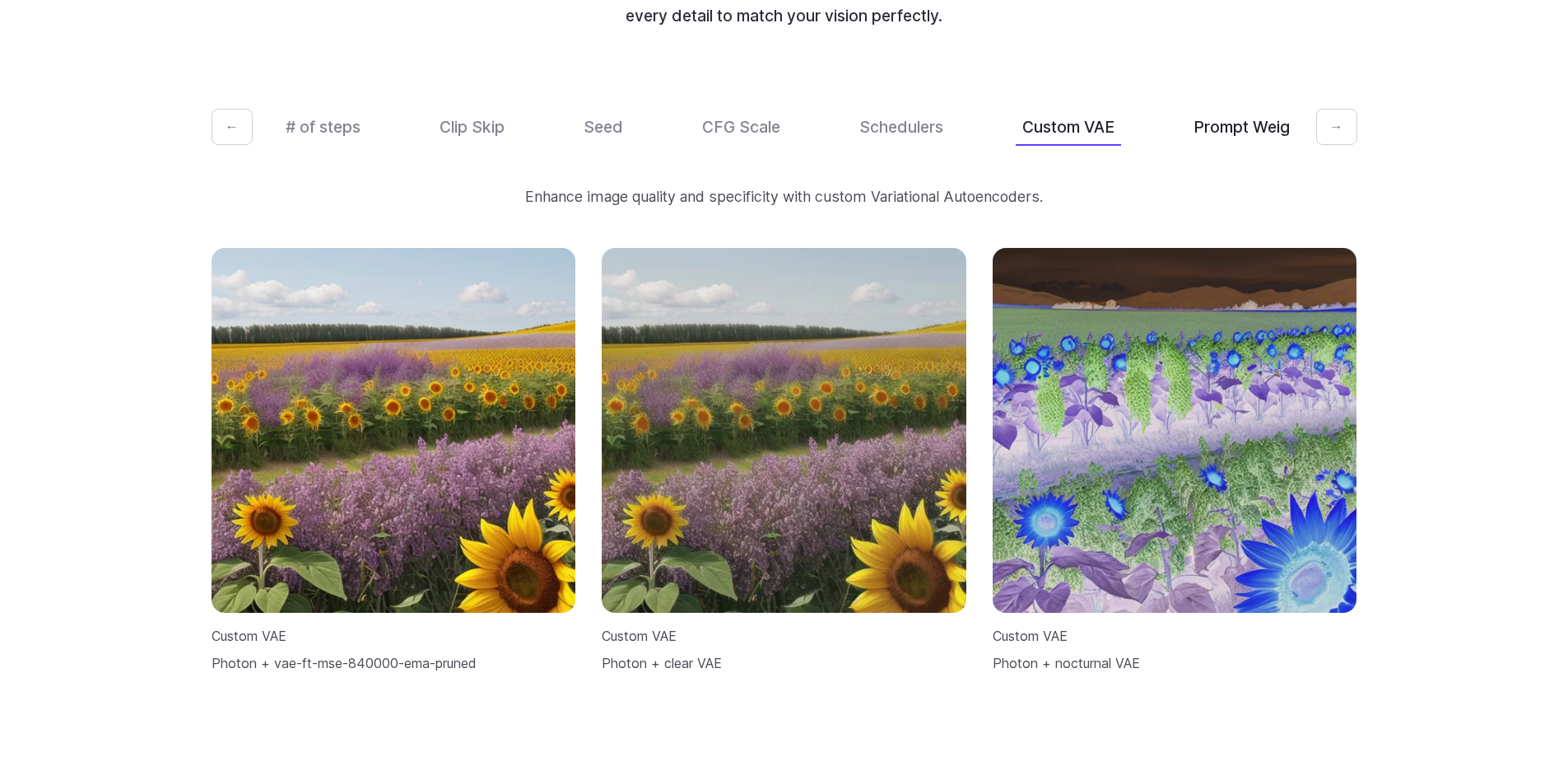
click at [1253, 110] on button "Prompt Weights" at bounding box center [1253, 128] width 132 height 39
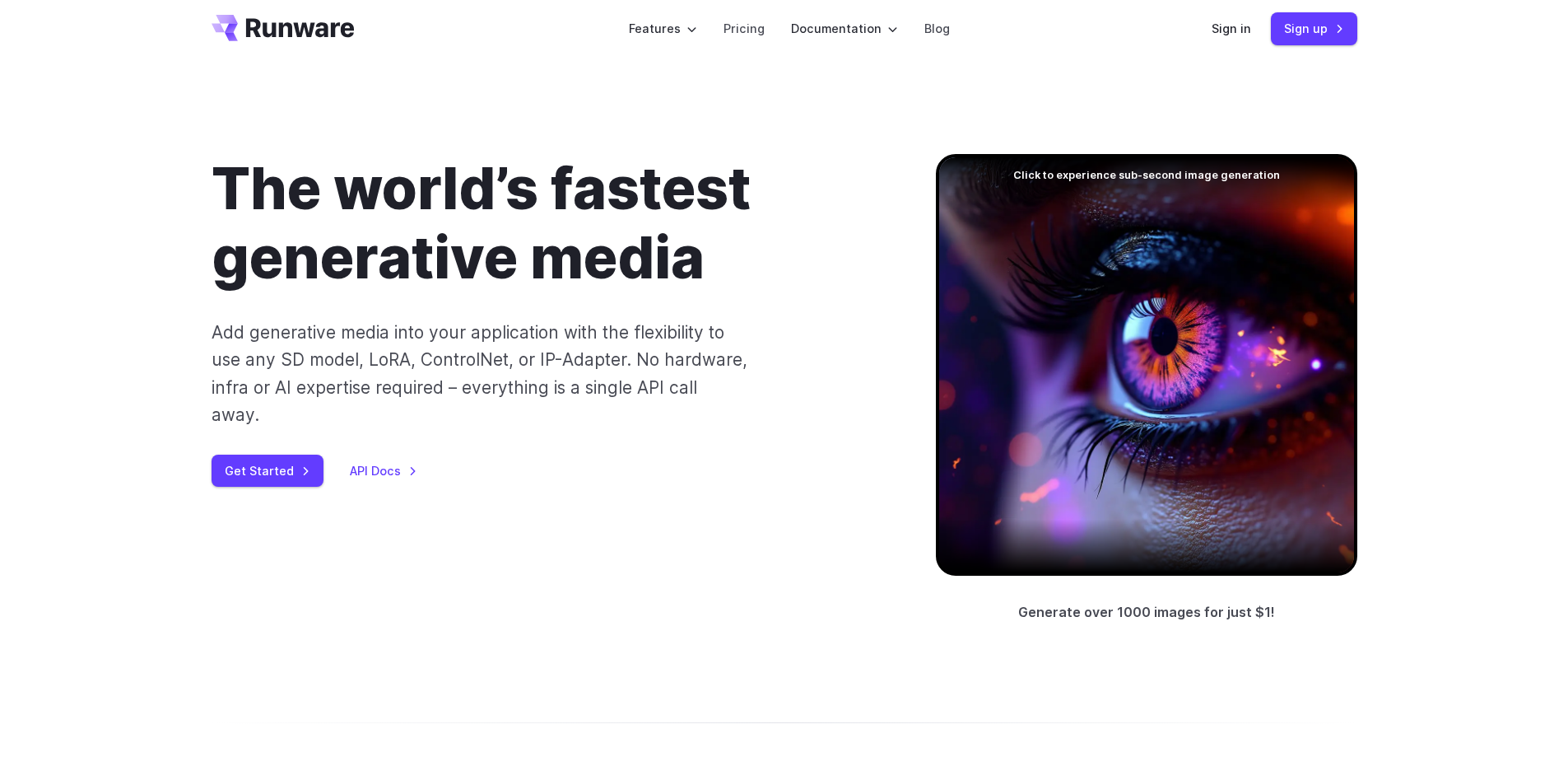
scroll to position [0, 0]
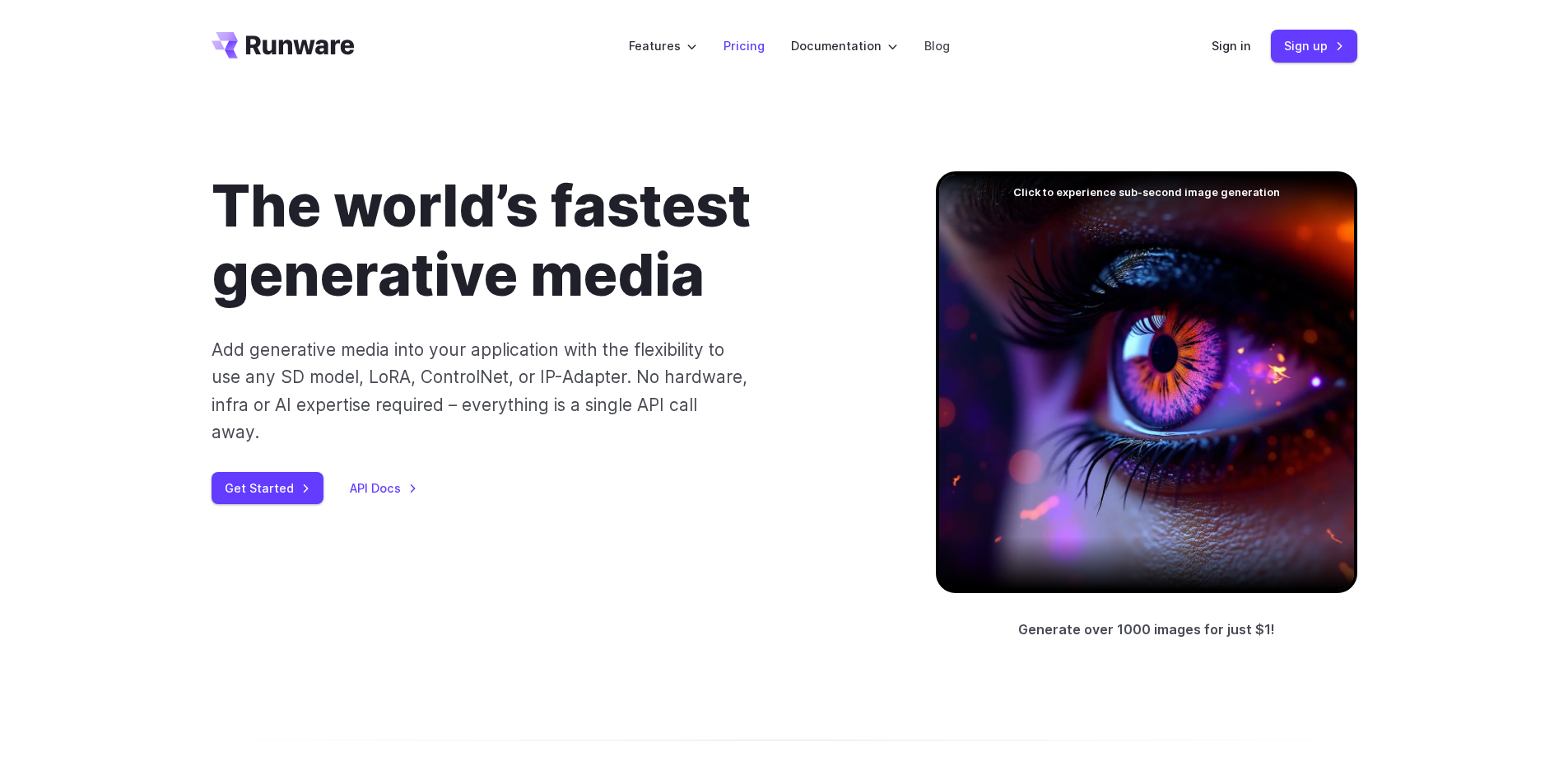
click at [729, 39] on link "Pricing" at bounding box center [744, 46] width 41 height 19
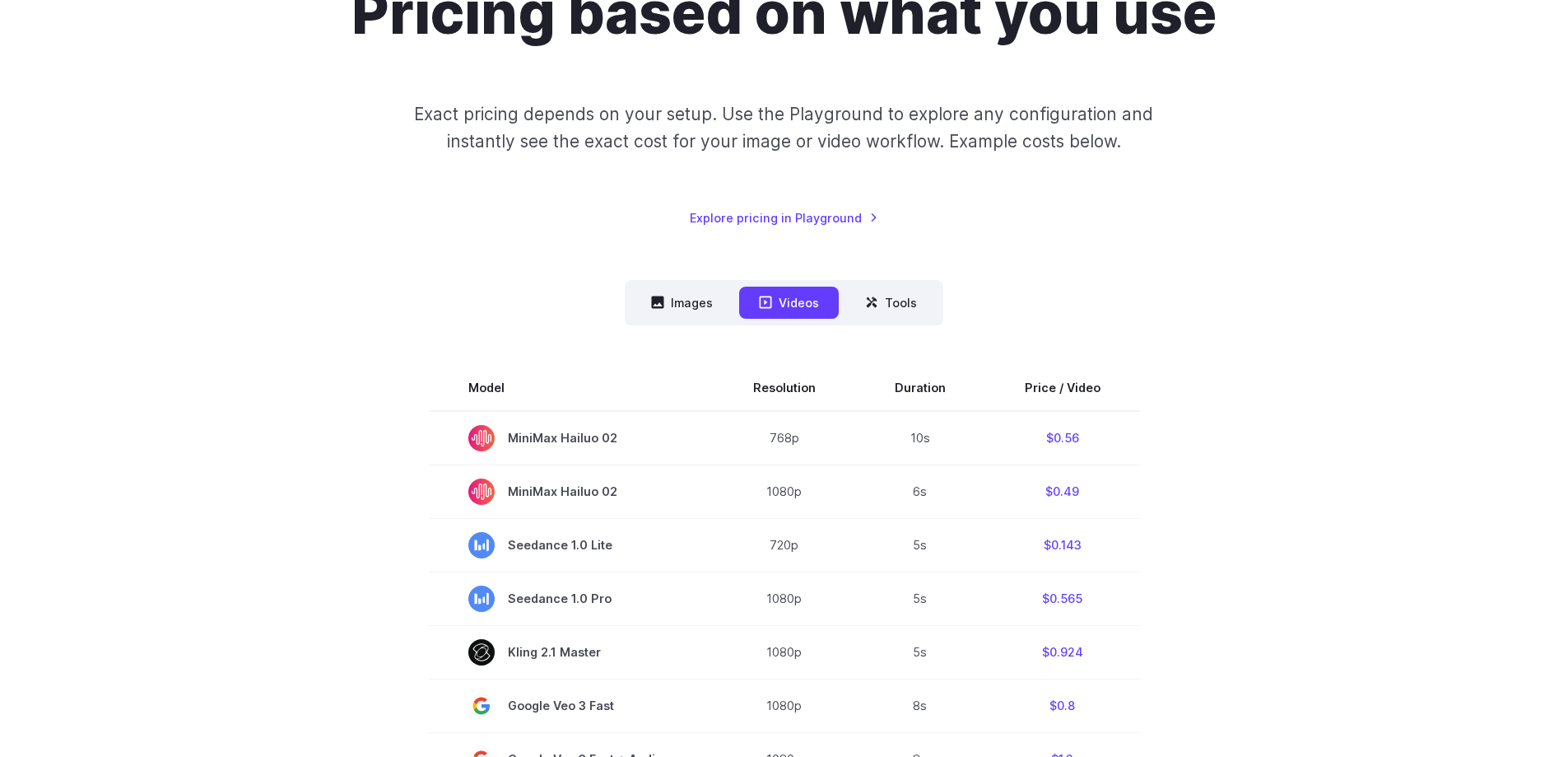
scroll to position [247, 0]
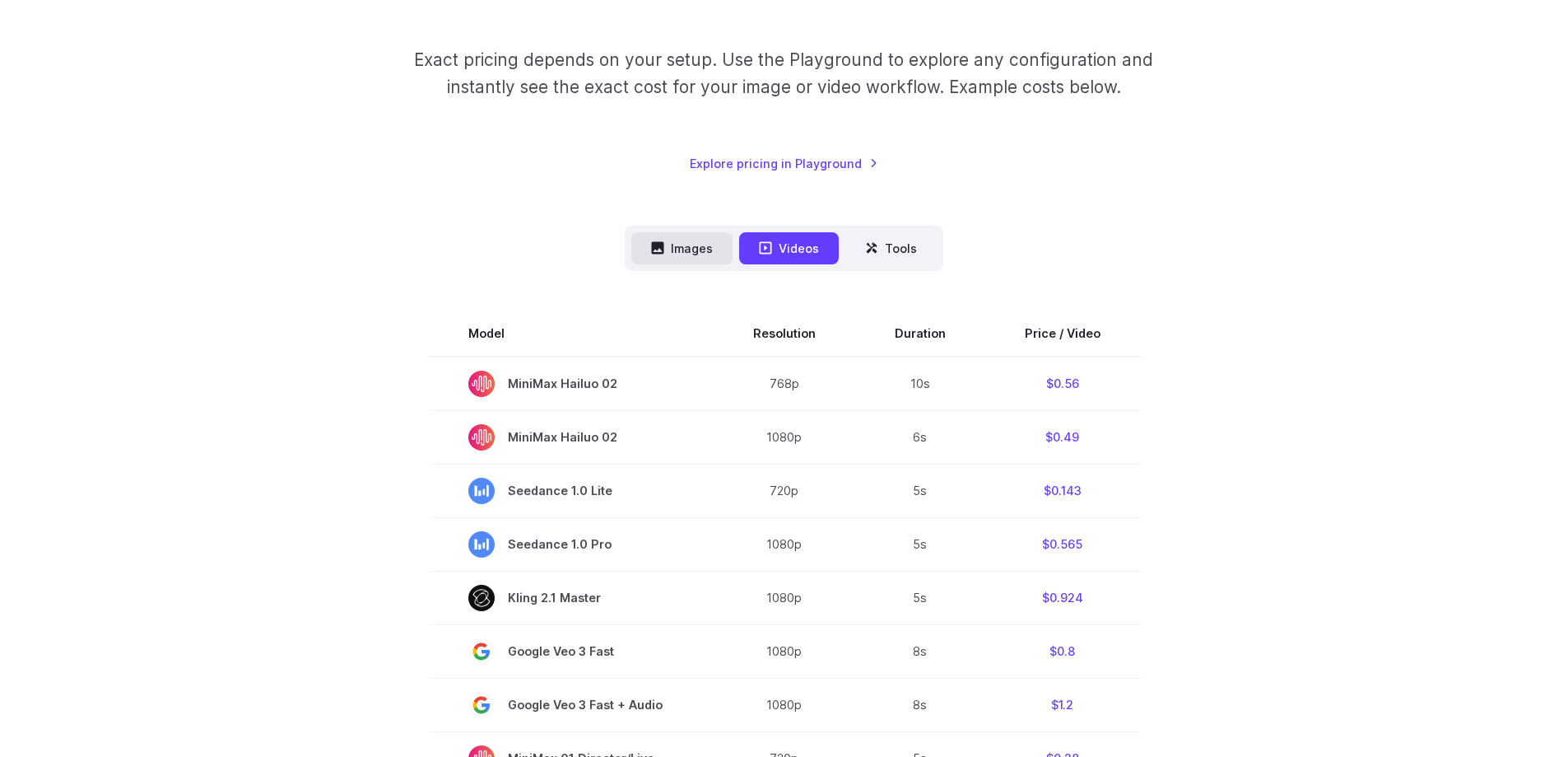
click at [670, 257] on button "Images" at bounding box center [682, 248] width 101 height 33
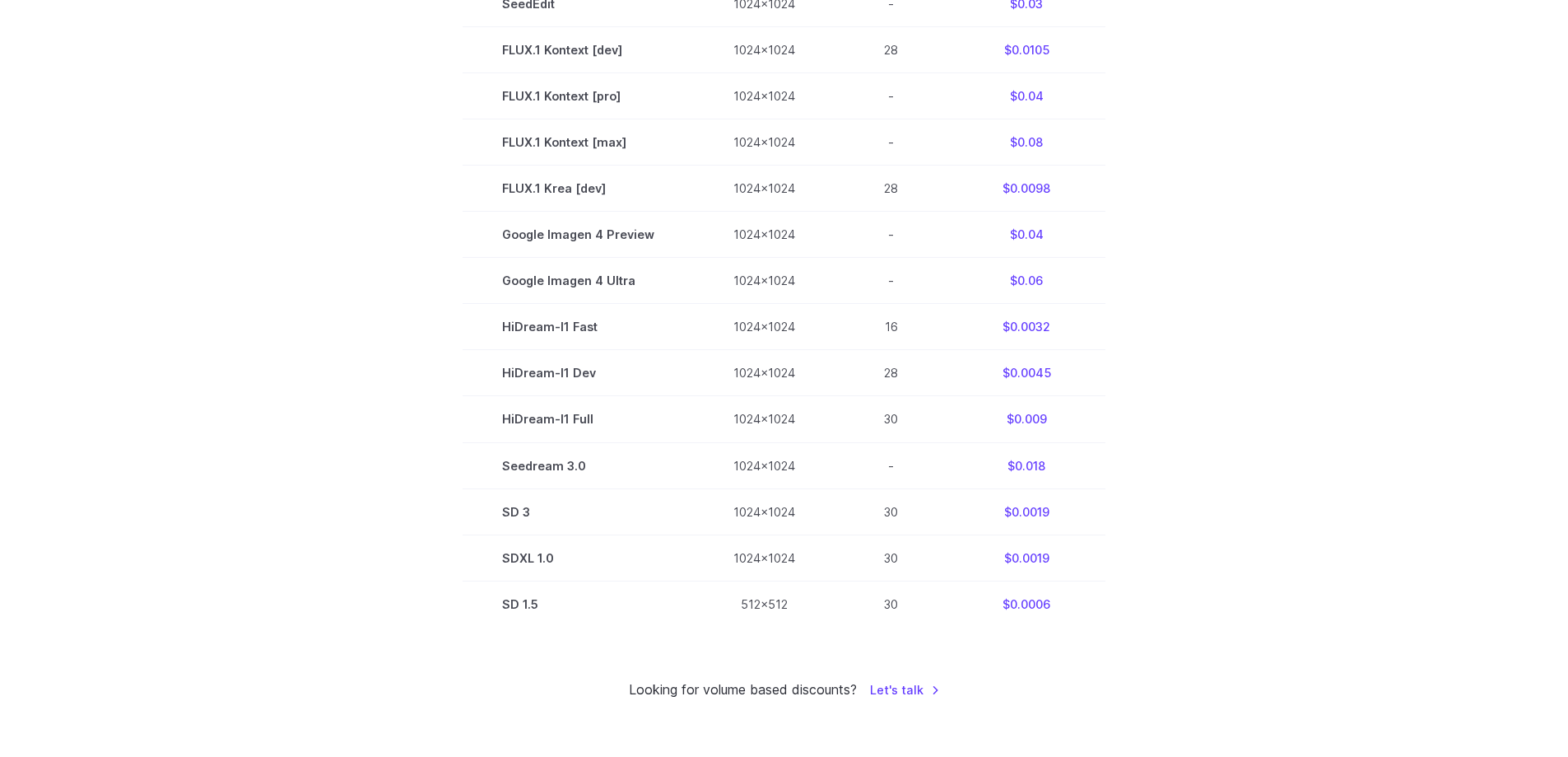
scroll to position [412, 0]
